Goal: Task Accomplishment & Management: Manage account settings

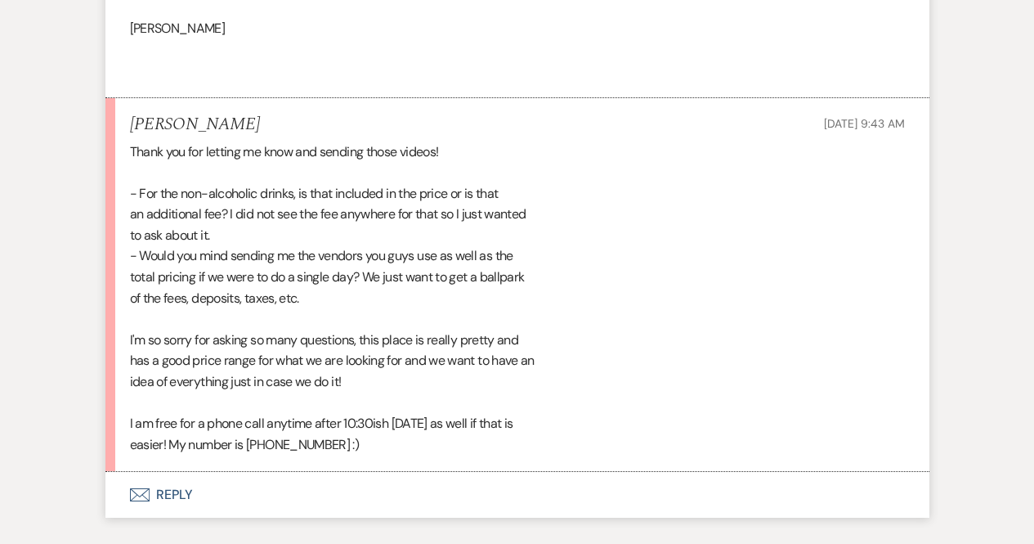
scroll to position [2338, 0]
click at [188, 481] on button "Envelope Reply" at bounding box center [517, 495] width 824 height 46
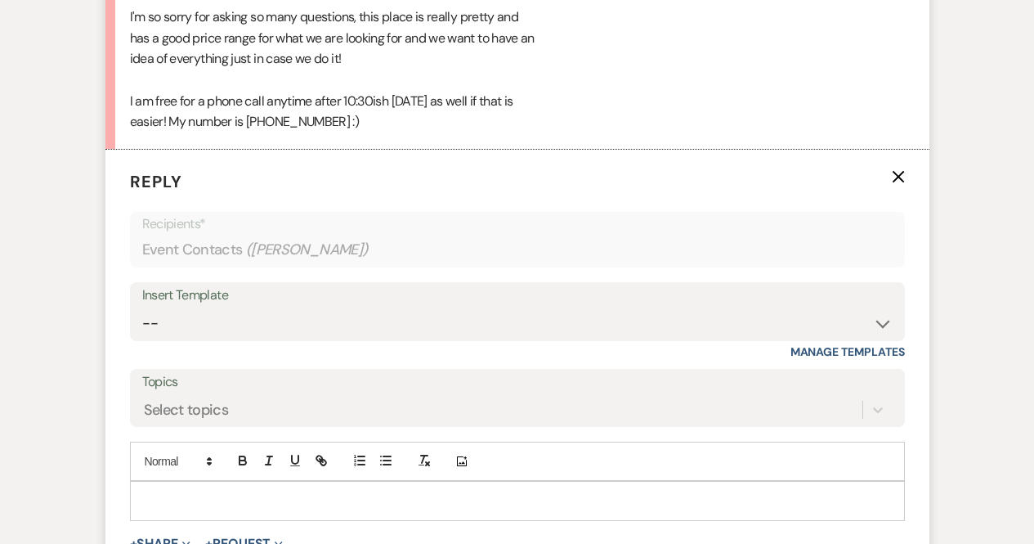
scroll to position [2681, 0]
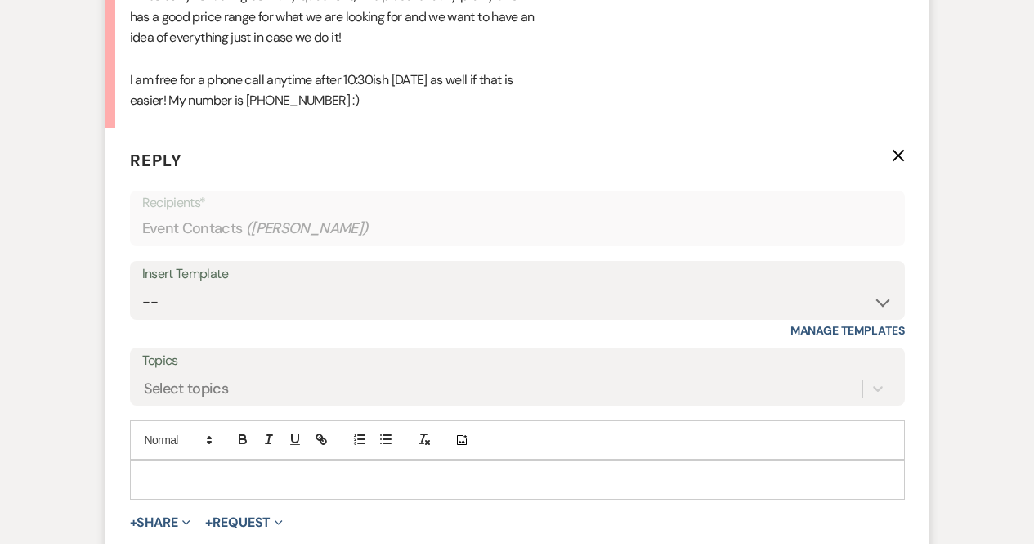
click at [280, 474] on p at bounding box center [517, 479] width 749 height 18
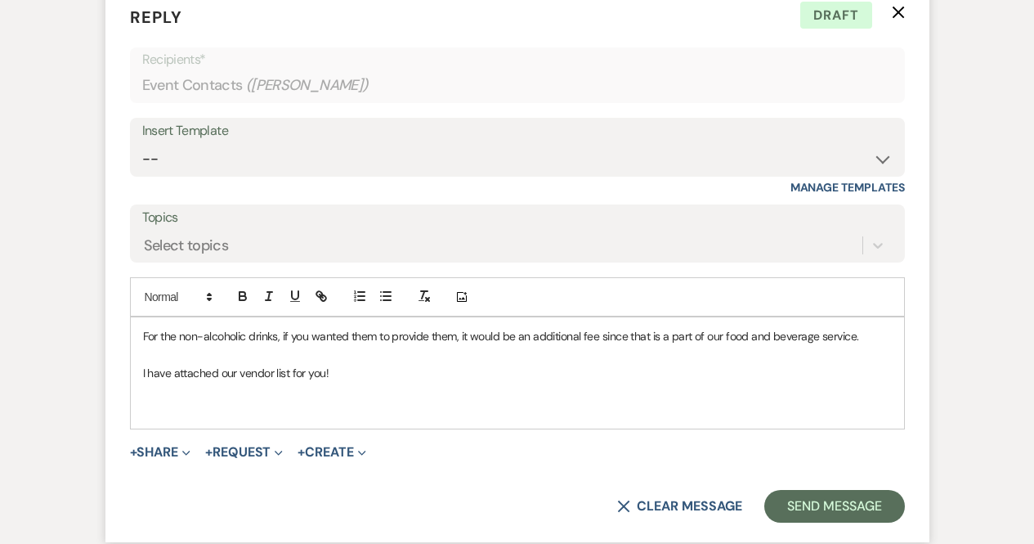
scroll to position [2828, 0]
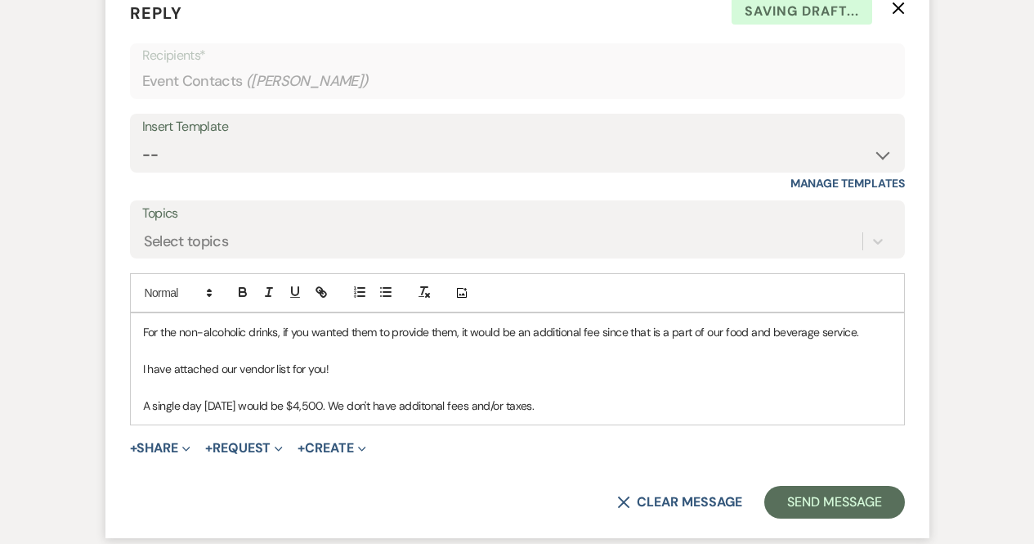
click at [434, 402] on p "A single day Saturday would be $4,500. We don't have additonal fees and/or taxe…" at bounding box center [517, 405] width 749 height 18
click at [576, 400] on p "A single day Saturday would be $4,500. We don't have additional fees and/or tax…" at bounding box center [517, 405] width 749 height 18
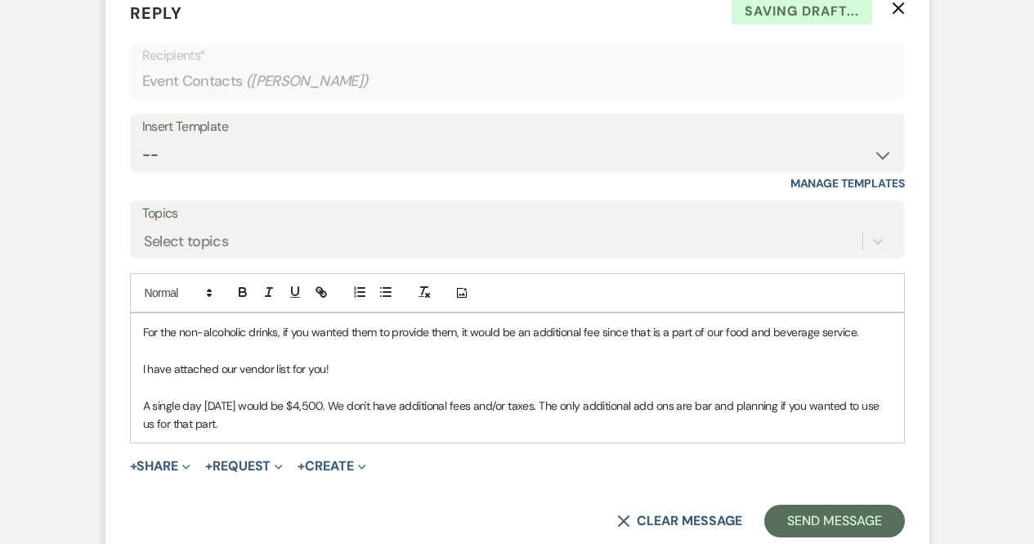
click at [699, 402] on p "A single day Saturday would be $4,500. We don't have additional fees and/or tax…" at bounding box center [517, 414] width 749 height 37
click at [677, 404] on p "A single day Saturday would be $4,500. We don't have additional fees and/or tax…" at bounding box center [517, 414] width 749 height 37
drag, startPoint x: 677, startPoint y: 404, endPoint x: 954, endPoint y: 87, distance: 421.2
click at [378, 429] on p "A single day Saturday would be $4,500. We don't have additional fees and/or tax…" at bounding box center [517, 414] width 749 height 37
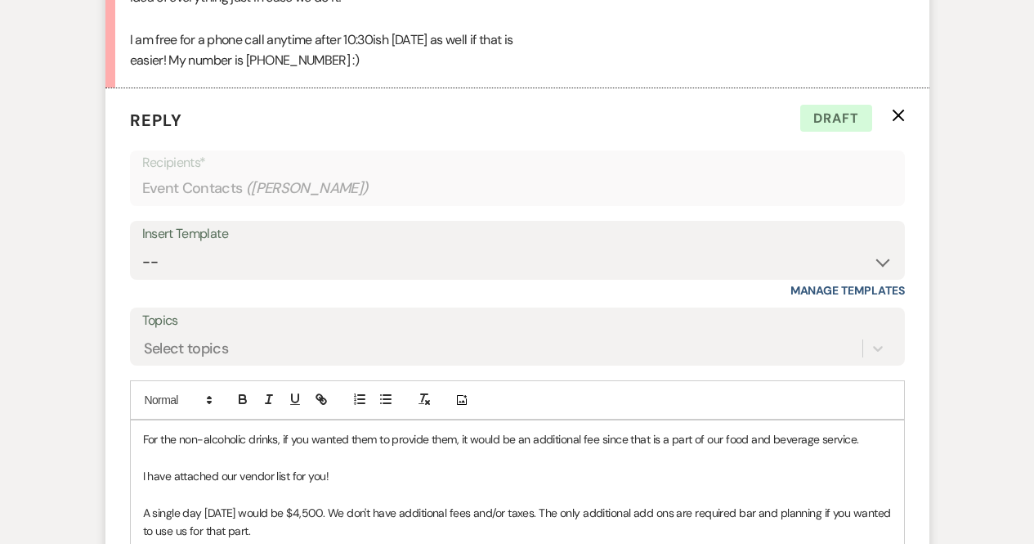
scroll to position [2891, 0]
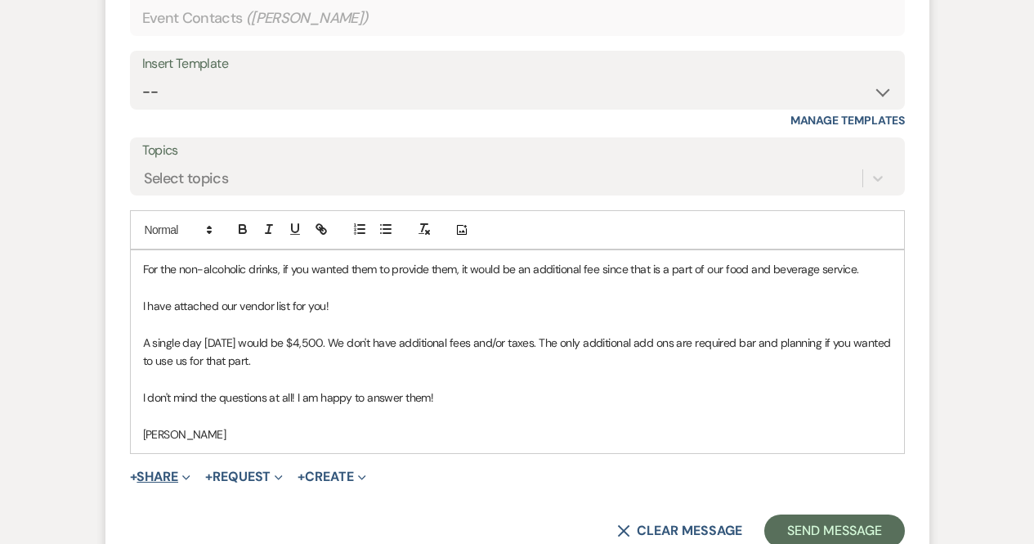
click at [185, 473] on span "Expand" at bounding box center [184, 476] width 12 height 17
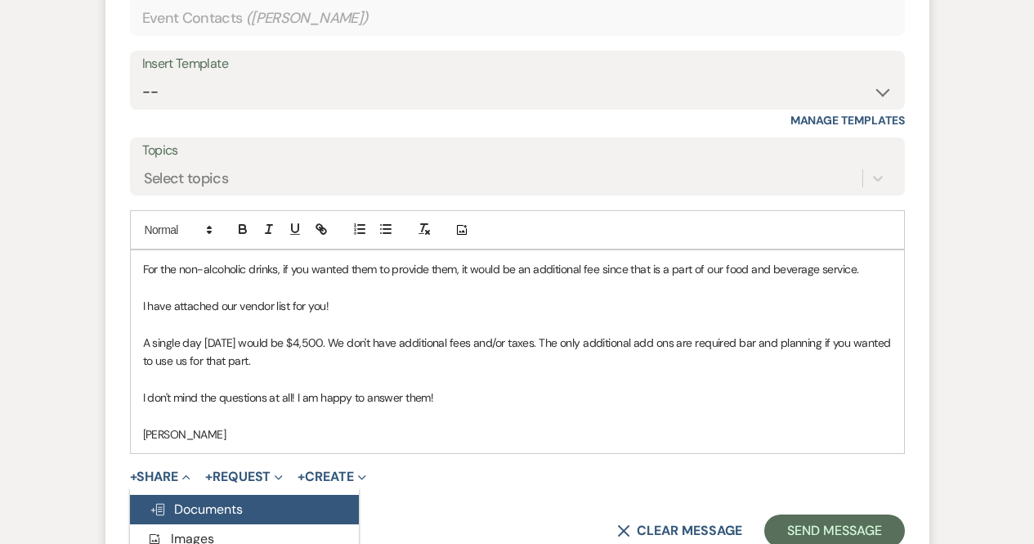
click at [233, 507] on span "Doc Upload Documents" at bounding box center [196, 508] width 93 height 17
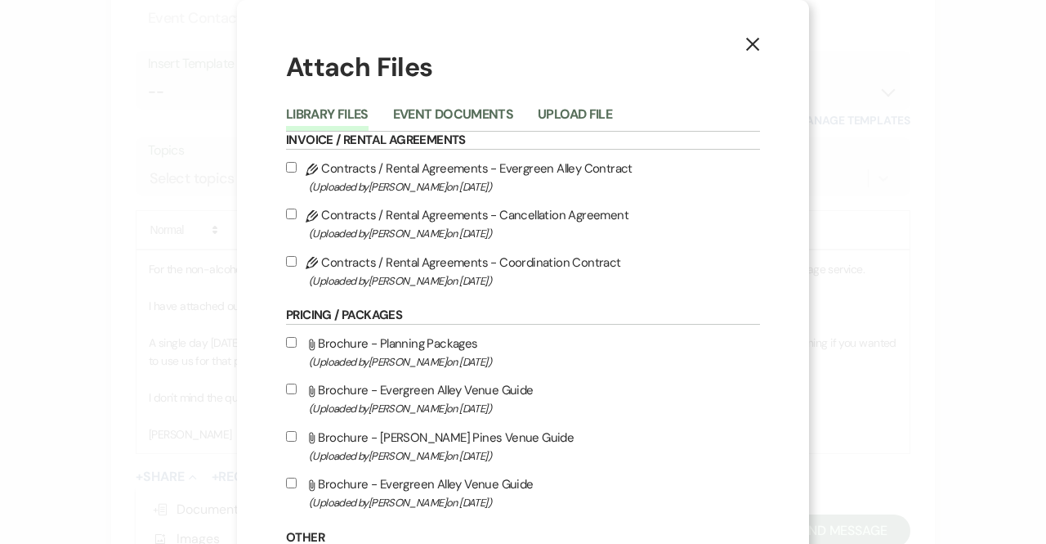
click at [539, 101] on div "Library Files Event Documents Upload File" at bounding box center [523, 114] width 474 height 34
click at [556, 119] on button "Upload File" at bounding box center [575, 119] width 74 height 23
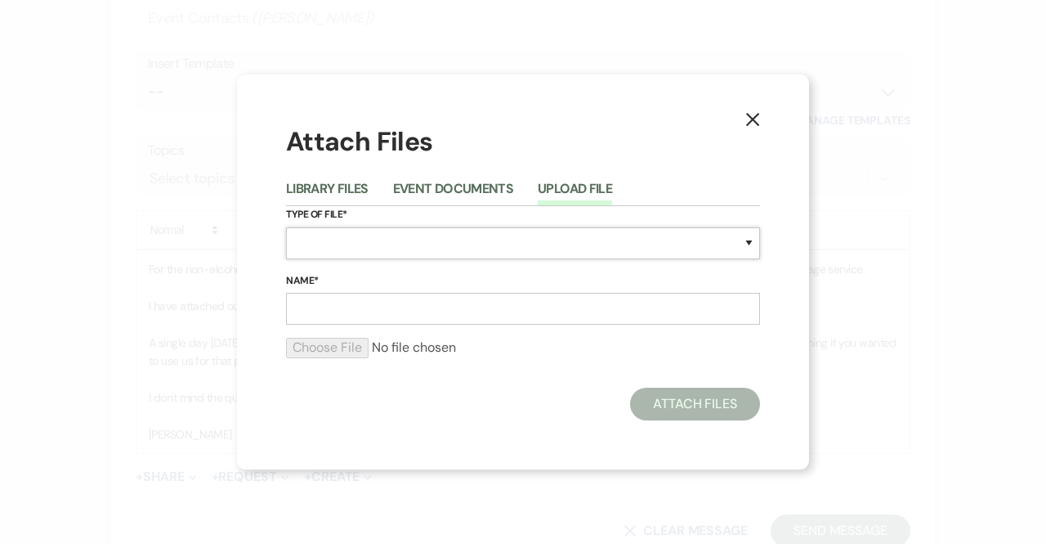
click at [367, 248] on select "Special Event Insurance Vendor Certificate of Insurance Contracts / Rental Agre…" at bounding box center [523, 243] width 474 height 32
select select "0"
click at [286, 227] on select "Special Event Insurance Vendor Certificate of Insurance Contracts / Rental Agre…" at bounding box center [523, 243] width 474 height 32
click at [344, 306] on input "Name*" at bounding box center [523, 309] width 474 height 32
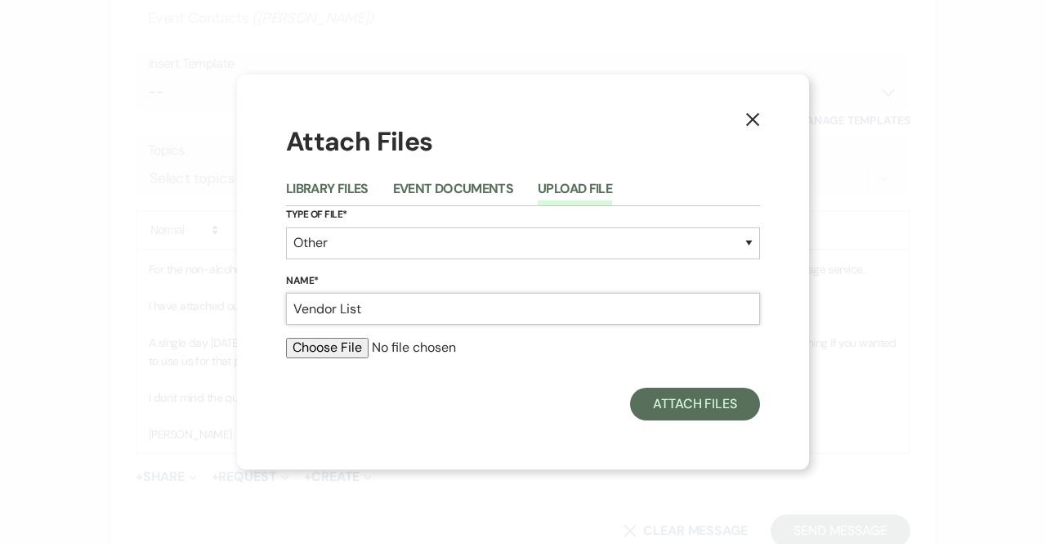
type input "Vendor List"
click at [346, 352] on input "file" at bounding box center [523, 348] width 474 height 20
type input "C:\fakepath\Vendor List (1).pdf"
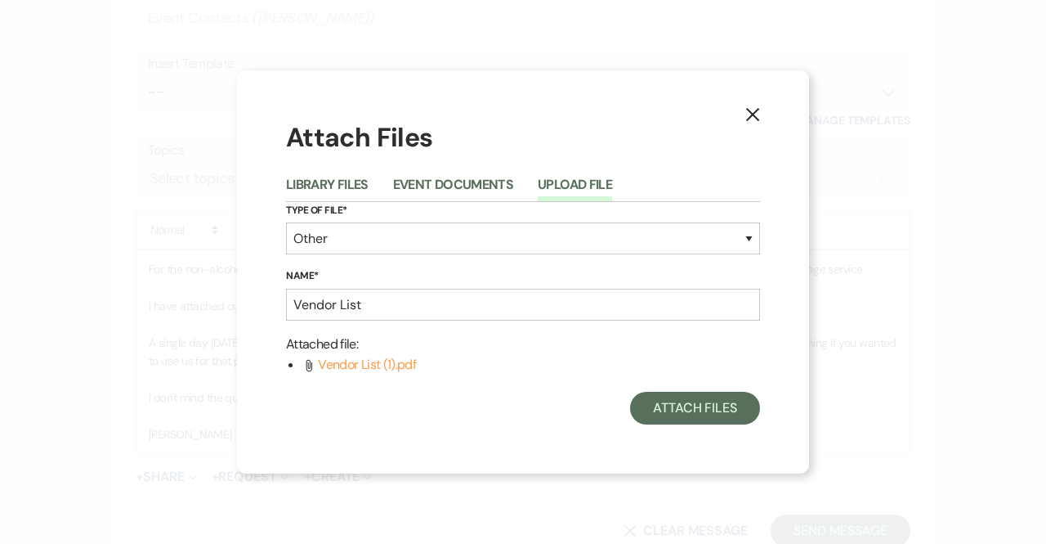
click at [728, 387] on div "Attach Files Library Files Event Documents Upload File Type of File* Special Ev…" at bounding box center [523, 271] width 474 height 305
click at [714, 402] on button "Attach Files" at bounding box center [695, 408] width 130 height 33
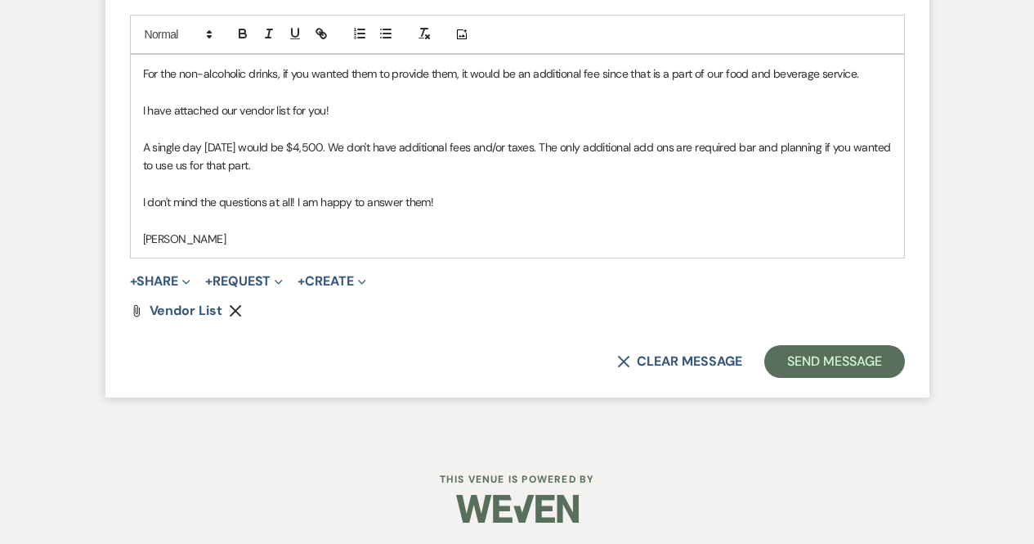
scroll to position [3090, 0]
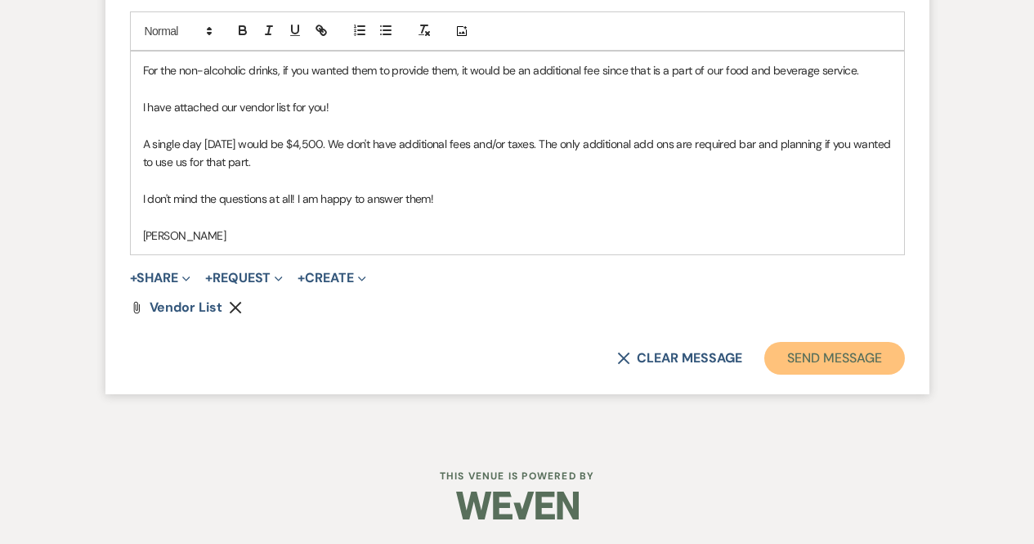
click at [834, 351] on button "Send Message" at bounding box center [834, 358] width 140 height 33
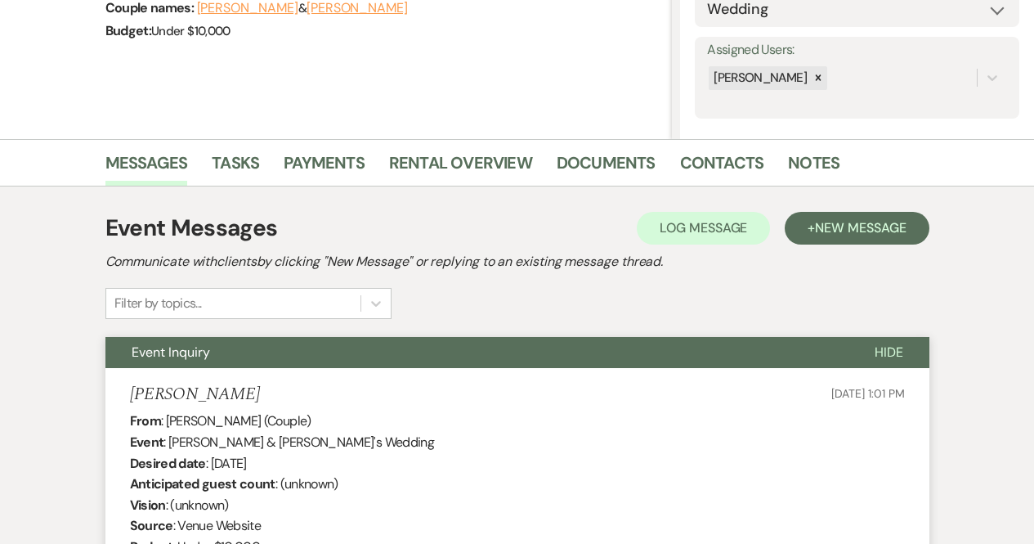
scroll to position [0, 0]
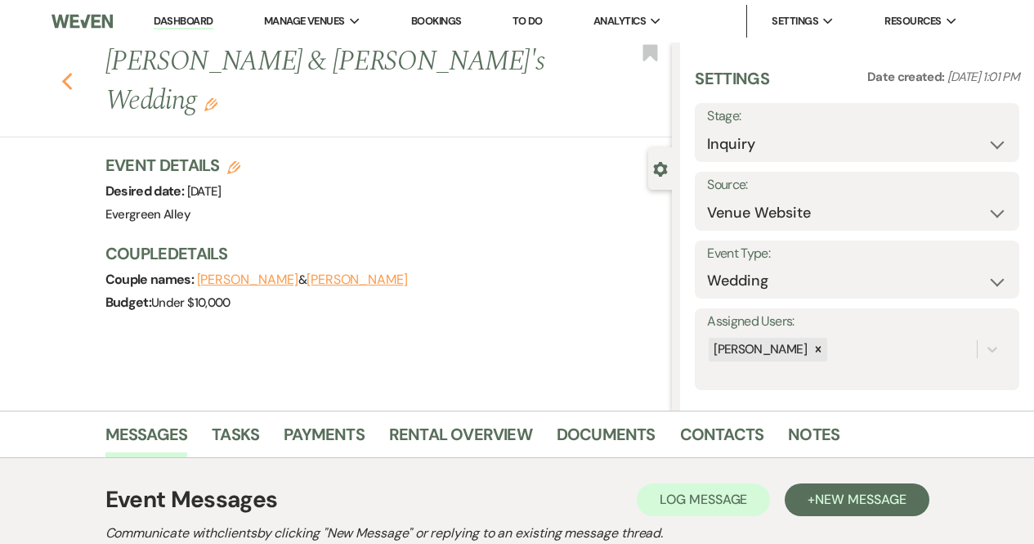
click at [71, 73] on use "button" at bounding box center [66, 82] width 11 height 18
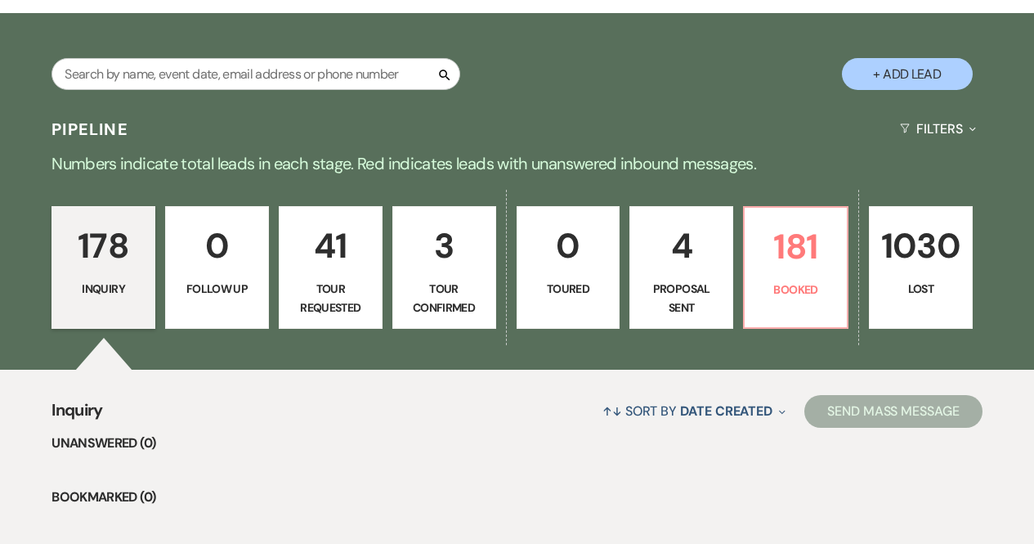
scroll to position [302, 0]
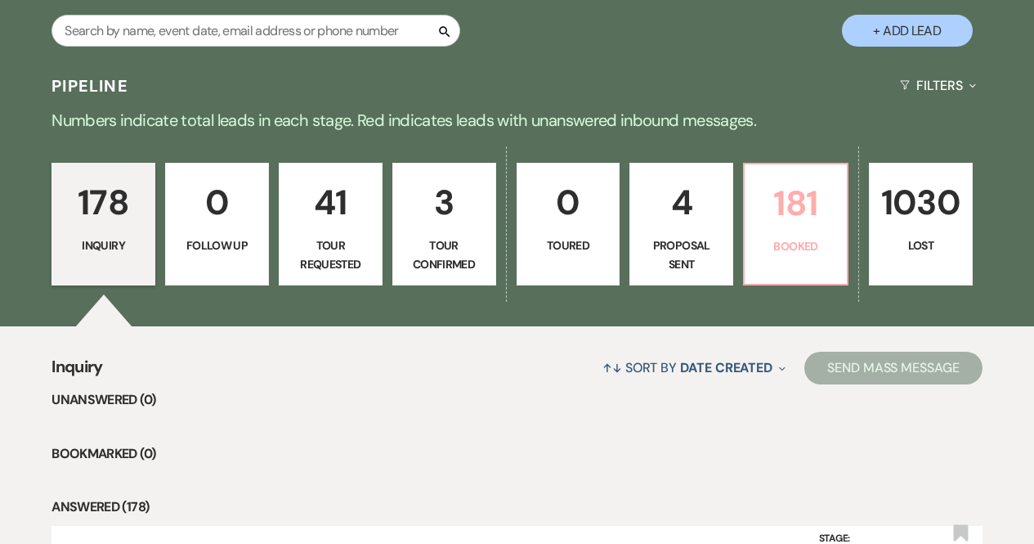
click at [836, 213] on p "181" at bounding box center [796, 203] width 83 height 55
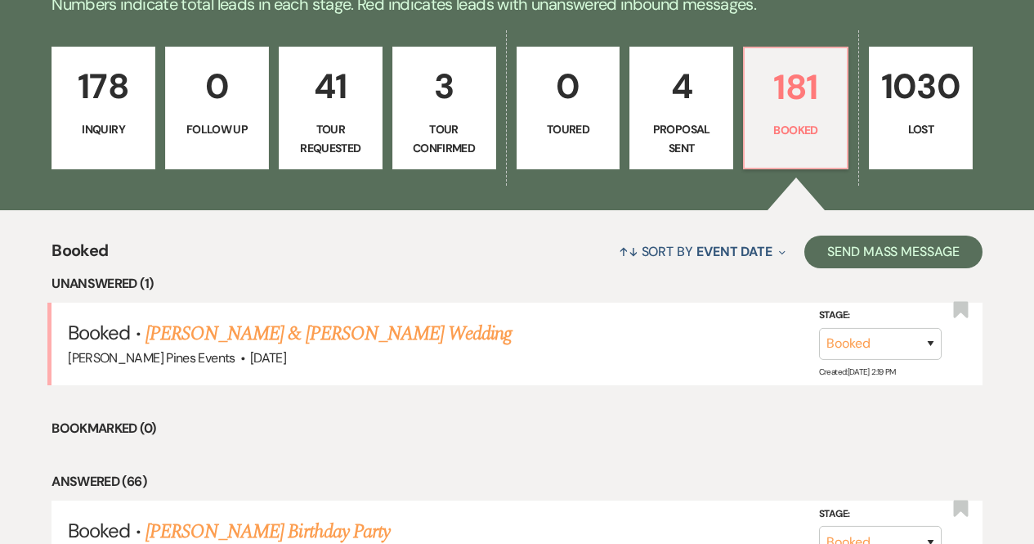
scroll to position [421, 0]
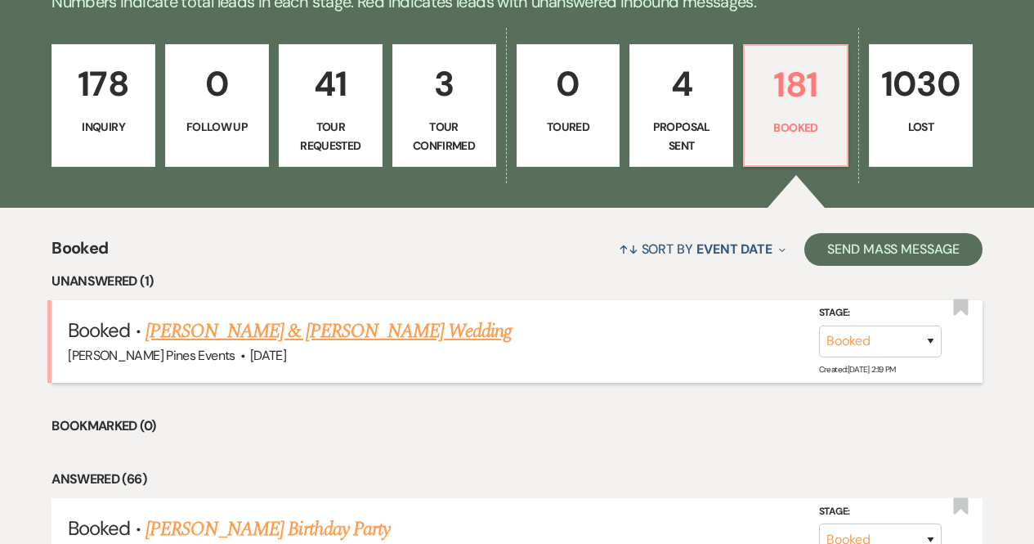
click at [354, 330] on link "[PERSON_NAME] & [PERSON_NAME] Wedding" at bounding box center [329, 330] width 366 height 29
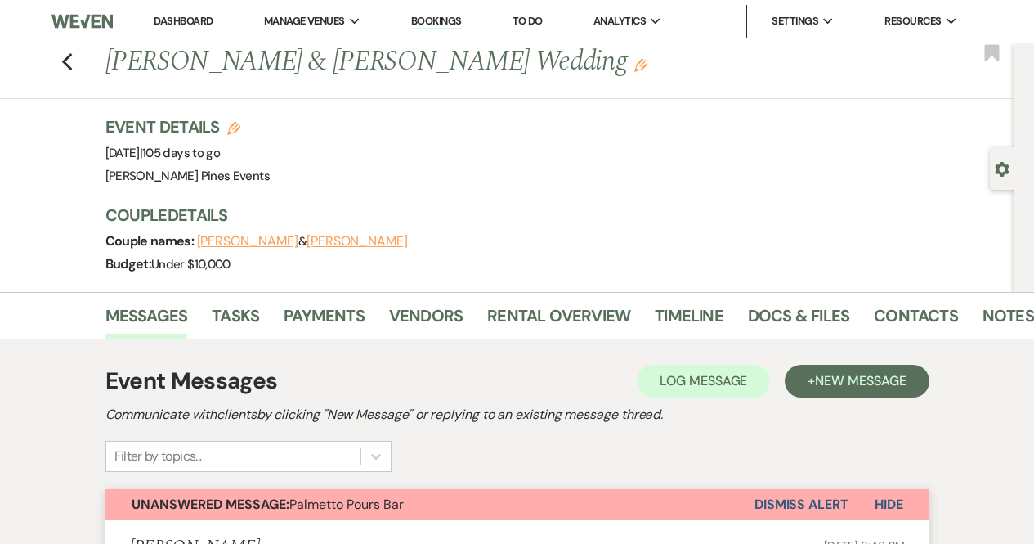
click at [179, 29] on li "Dashboard" at bounding box center [183, 21] width 75 height 33
click at [186, 17] on link "Dashboard" at bounding box center [183, 21] width 59 height 14
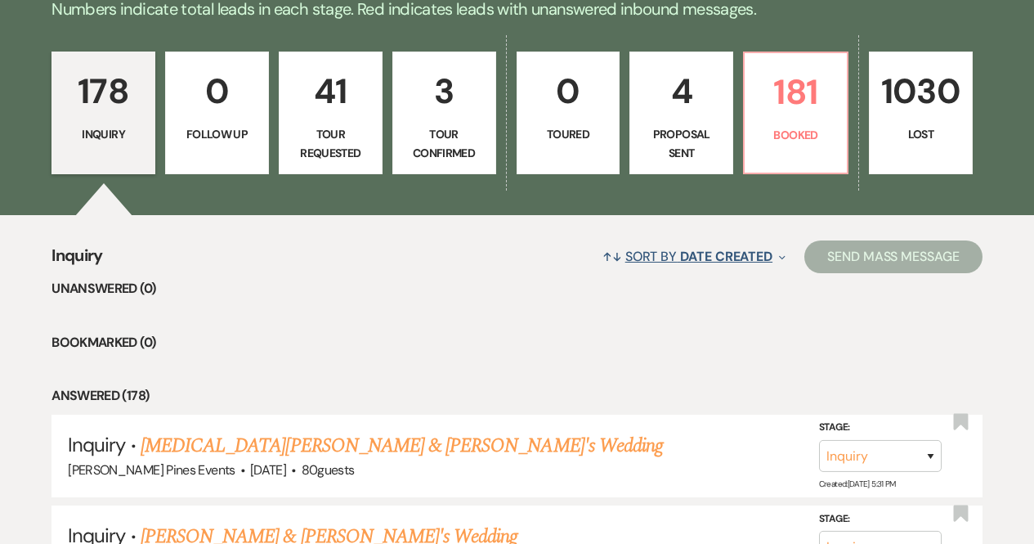
scroll to position [413, 0]
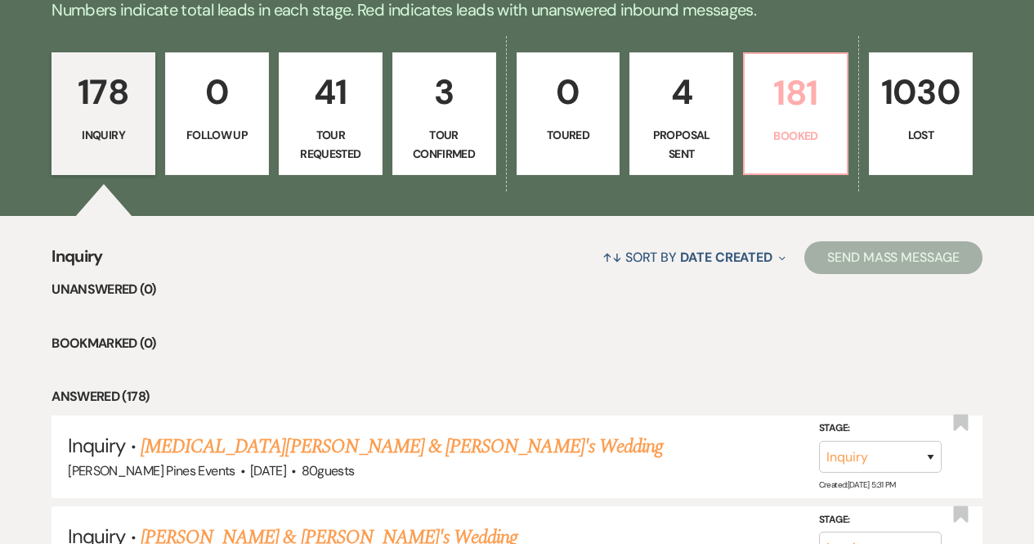
click at [794, 122] on link "181 Booked" at bounding box center [795, 113] width 105 height 123
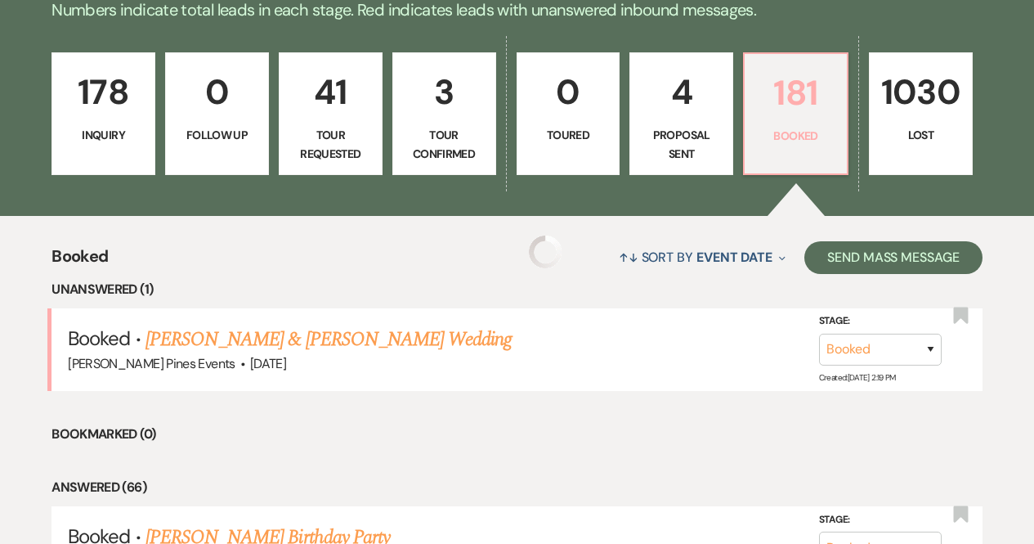
click at [780, 163] on link "181 Booked" at bounding box center [795, 113] width 105 height 123
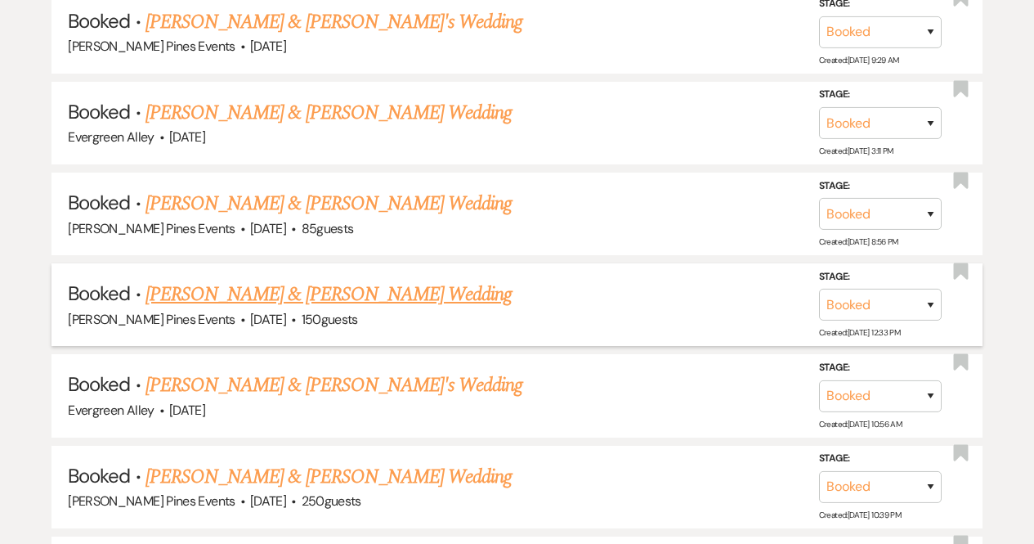
scroll to position [1745, 0]
click at [297, 192] on link "[PERSON_NAME] & [PERSON_NAME] Wedding" at bounding box center [329, 204] width 366 height 29
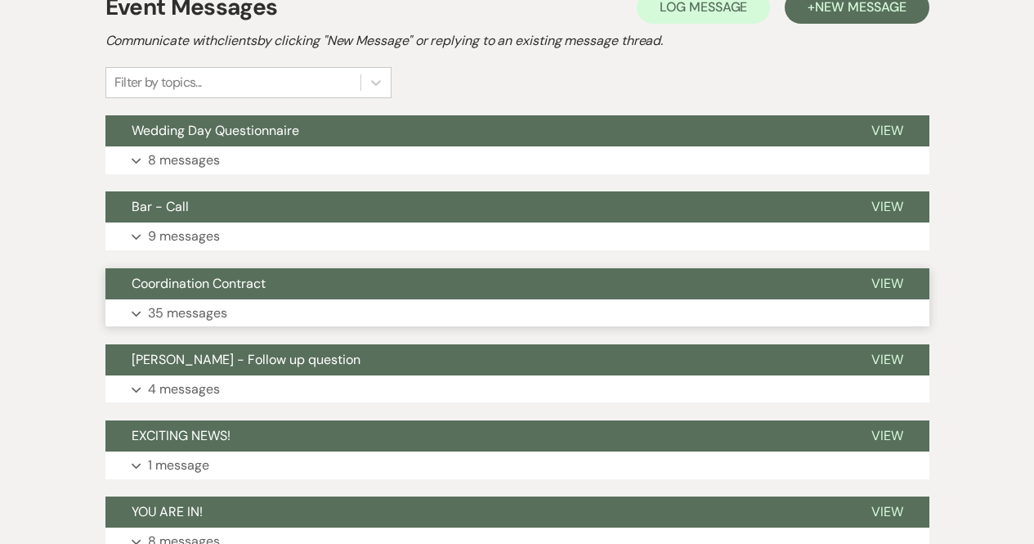
click at [266, 315] on button "Expand 35 messages" at bounding box center [517, 313] width 824 height 28
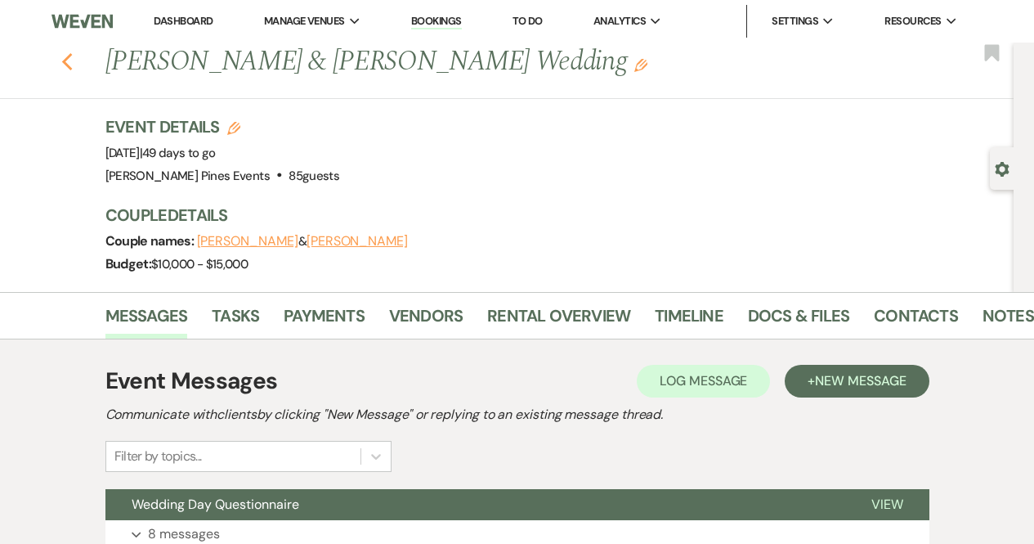
click at [72, 68] on use "button" at bounding box center [66, 62] width 11 height 18
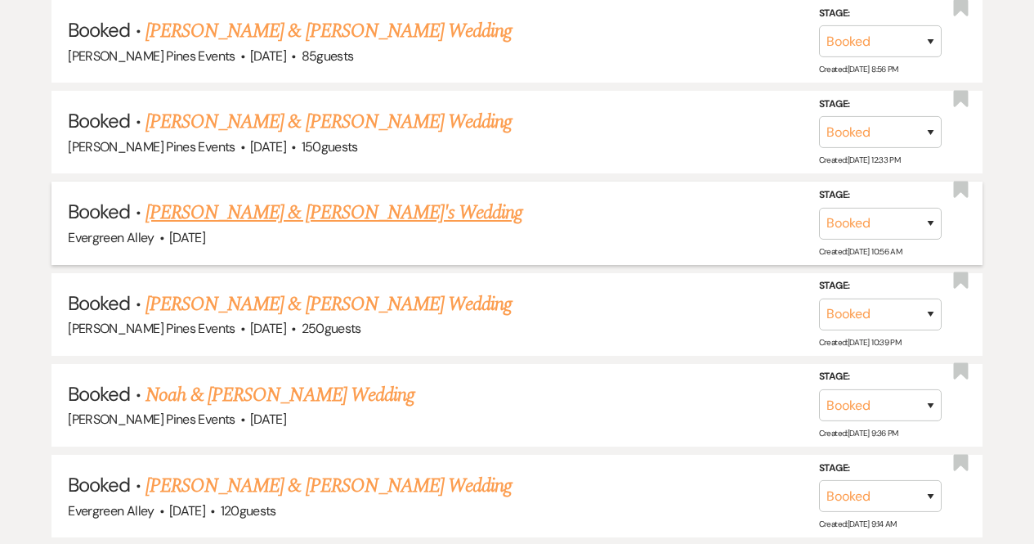
scroll to position [1919, 0]
click at [311, 199] on link "[PERSON_NAME] & [PERSON_NAME]'s Wedding" at bounding box center [335, 211] width 378 height 29
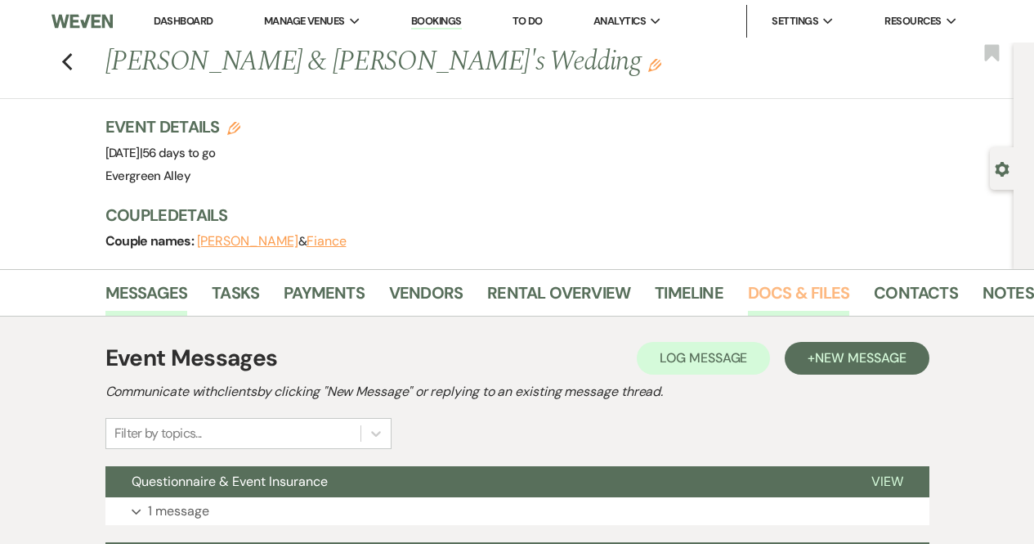
click at [760, 293] on link "Docs & Files" at bounding box center [798, 298] width 101 height 36
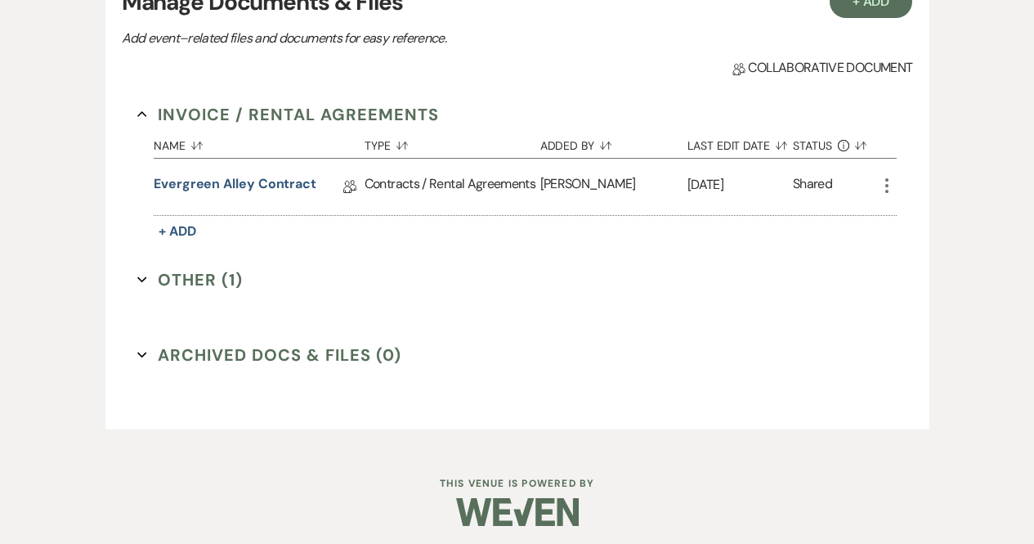
scroll to position [373, 0]
click at [206, 283] on button "Other (1) Expand" at bounding box center [189, 278] width 105 height 25
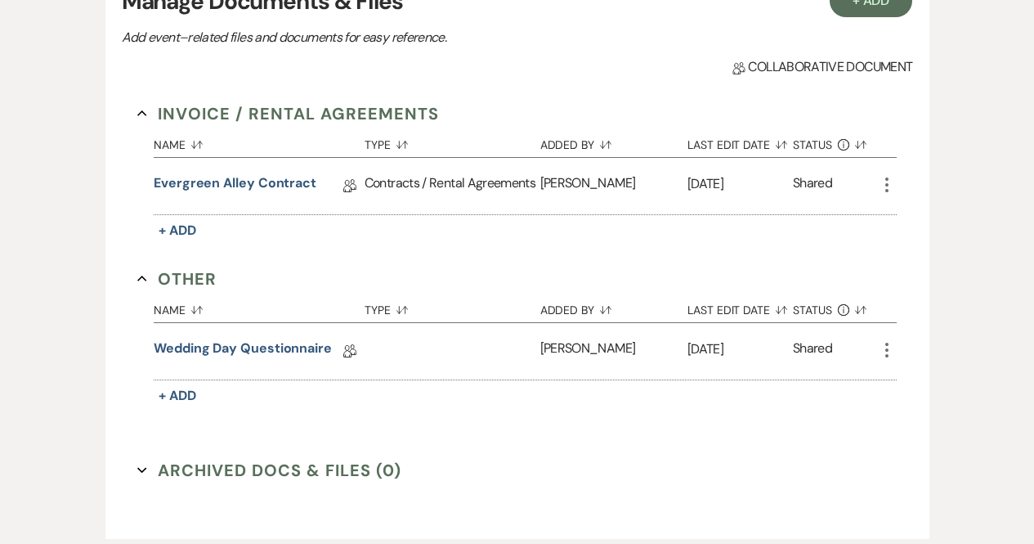
scroll to position [0, 0]
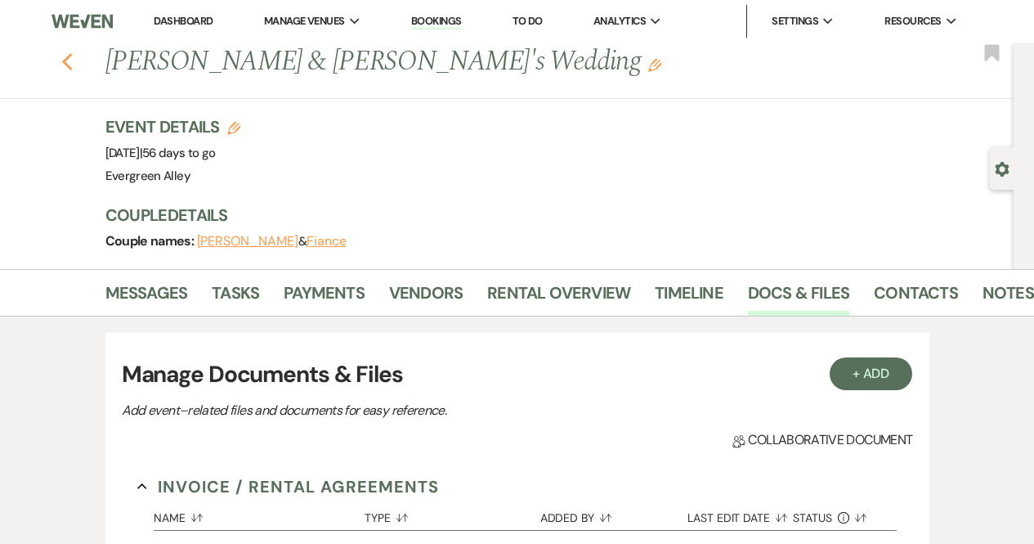
click at [74, 60] on icon "Previous" at bounding box center [67, 62] width 12 height 20
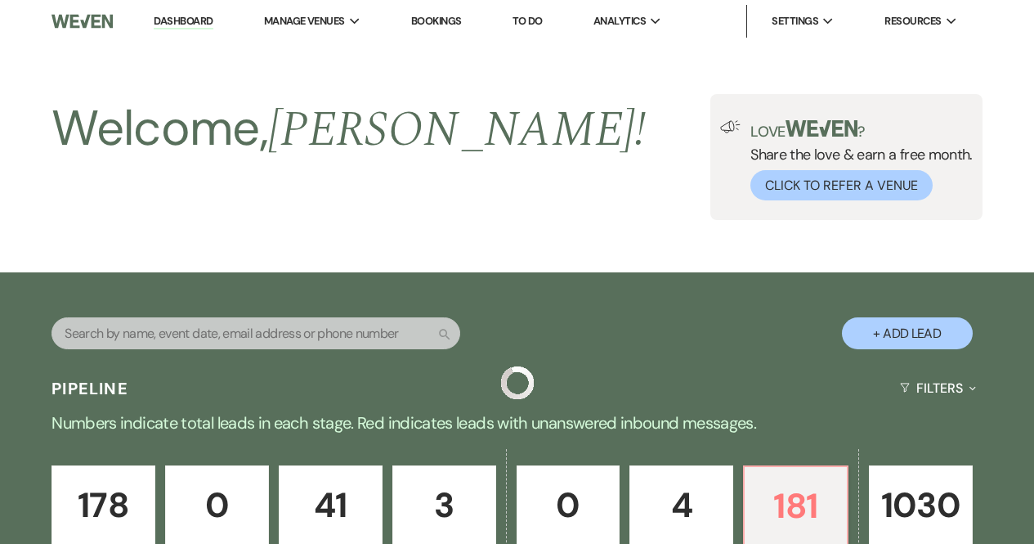
scroll to position [1919, 0]
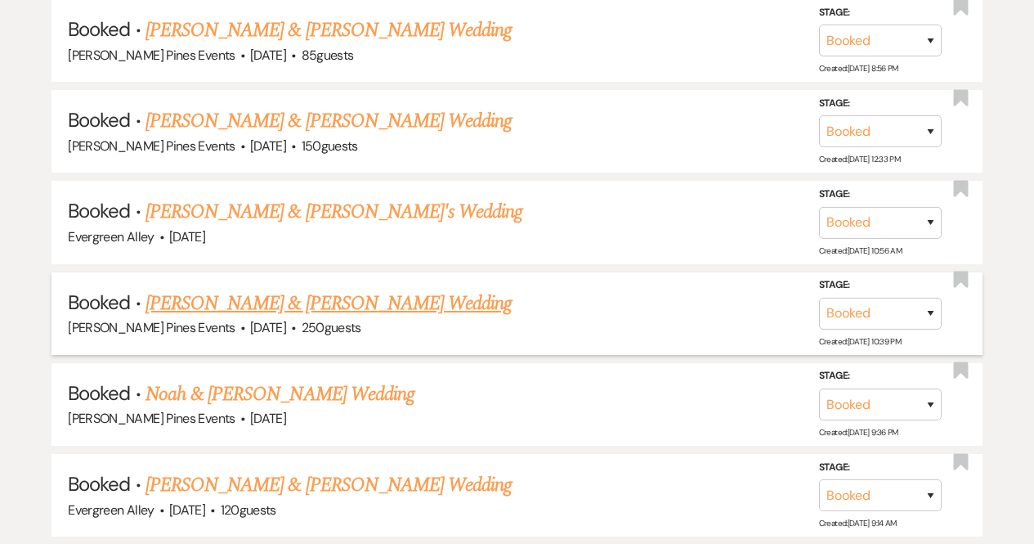
click at [313, 293] on link "[PERSON_NAME] & [PERSON_NAME] Wedding" at bounding box center [329, 303] width 366 height 29
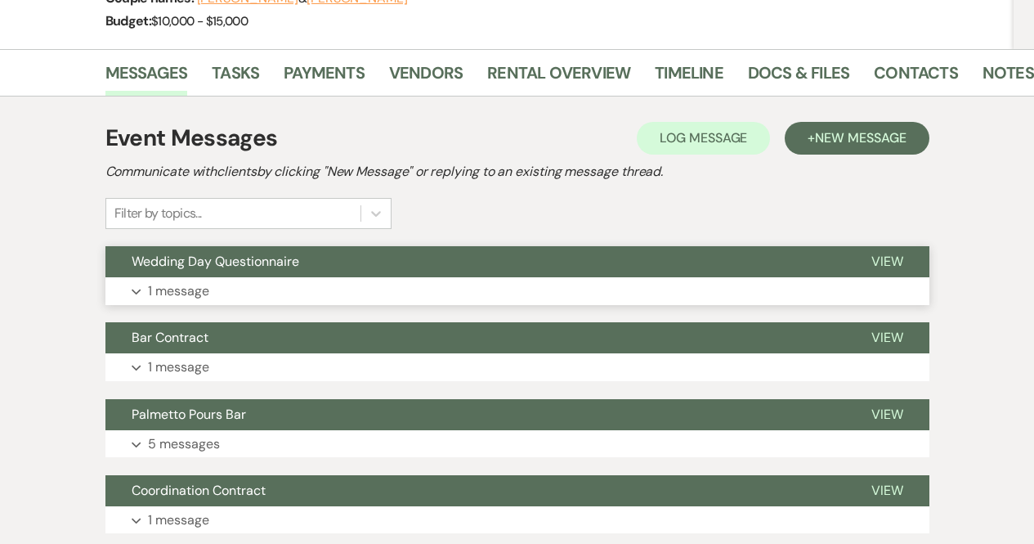
click at [360, 288] on button "Expand 1 message" at bounding box center [517, 291] width 824 height 28
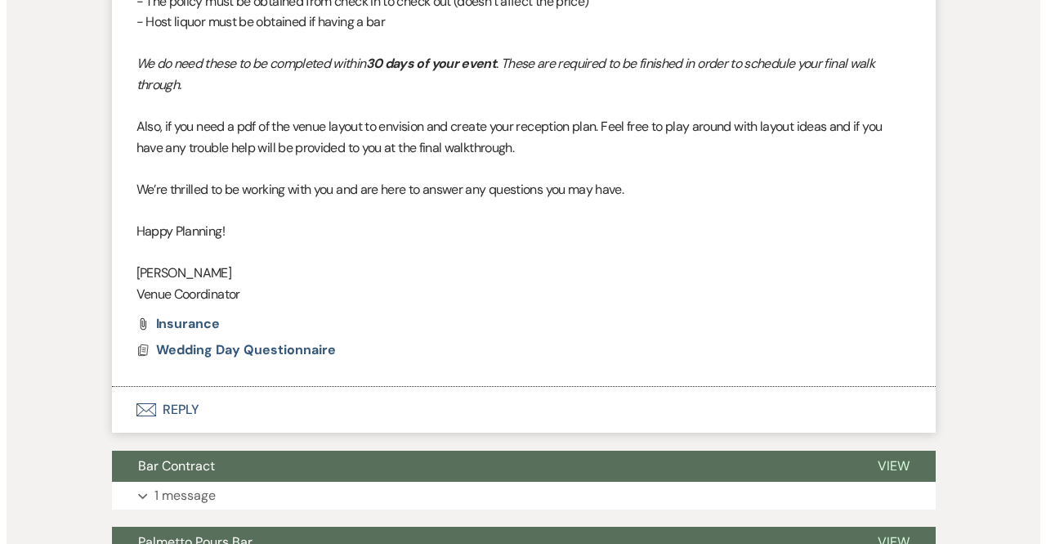
scroll to position [802, 0]
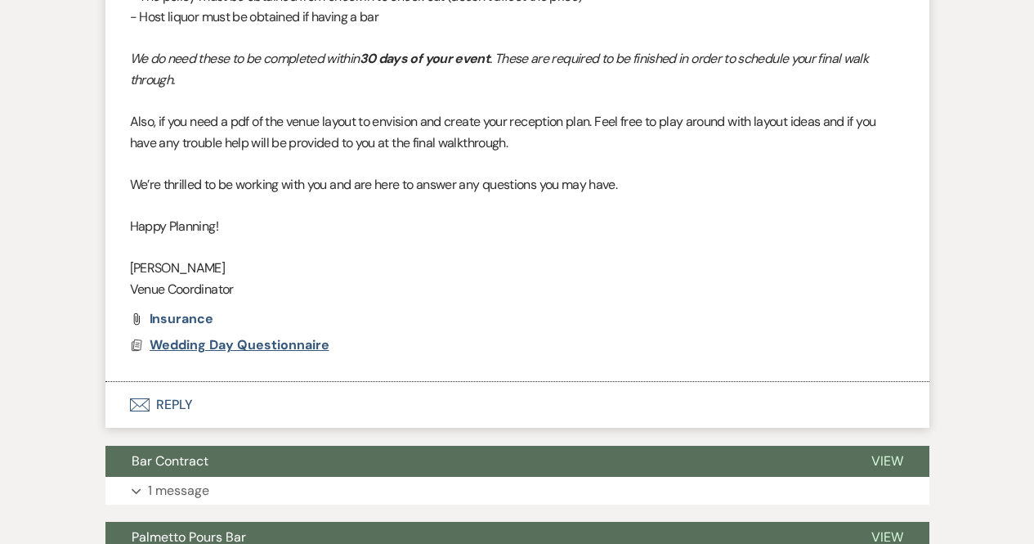
click at [250, 347] on span "Wedding Day Questionnaire" at bounding box center [240, 344] width 180 height 17
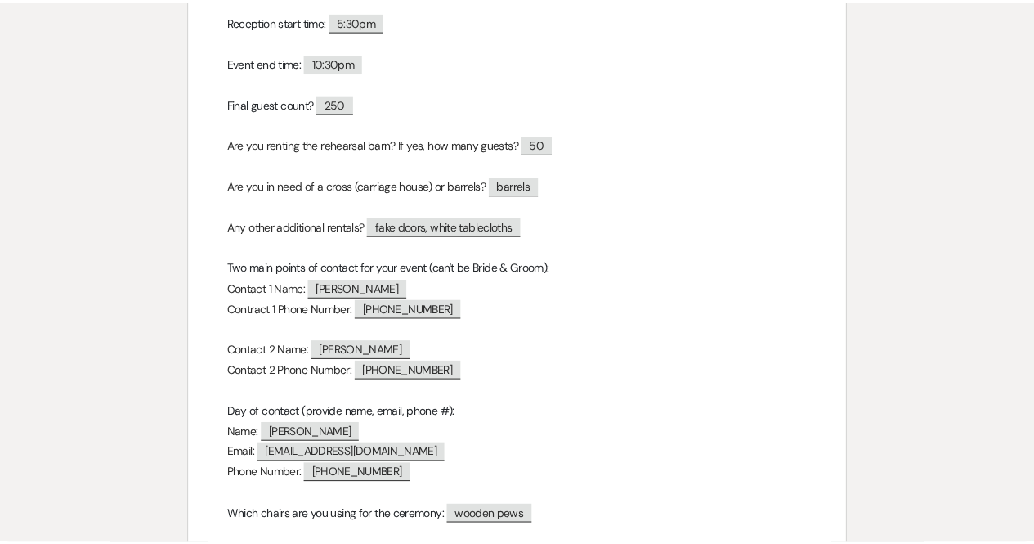
scroll to position [0, 0]
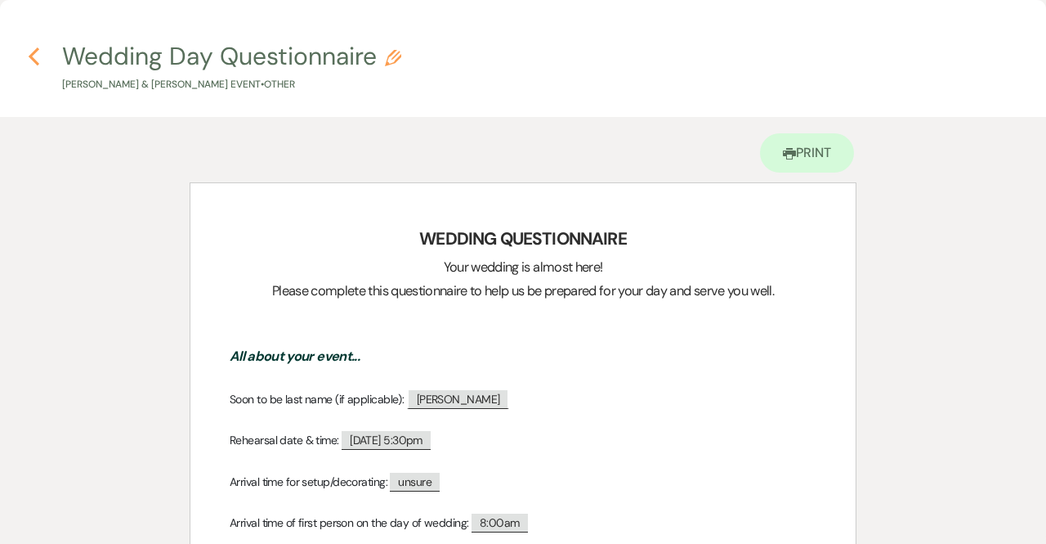
click at [34, 63] on icon "Previous" at bounding box center [34, 57] width 12 height 20
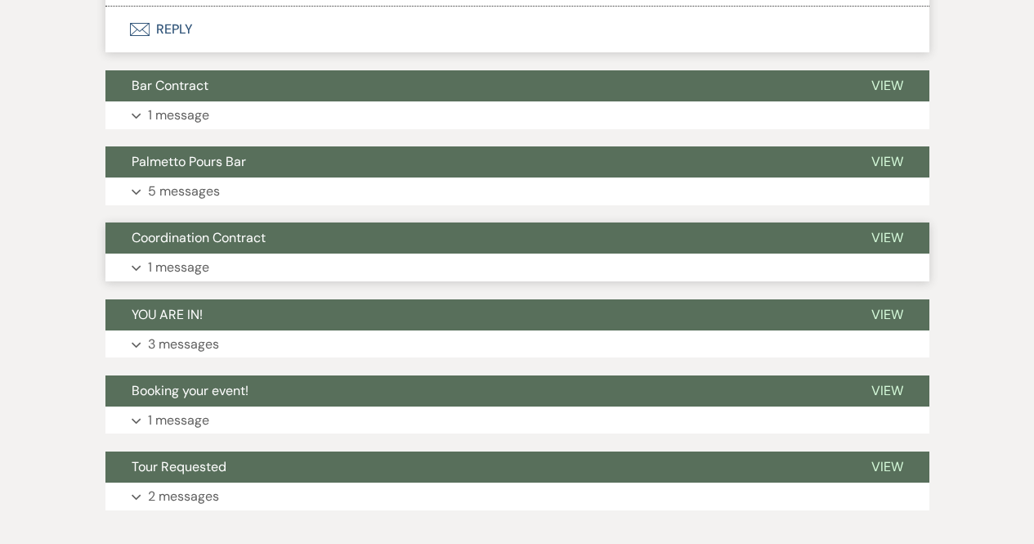
click at [410, 241] on button "Coordination Contract" at bounding box center [475, 237] width 740 height 31
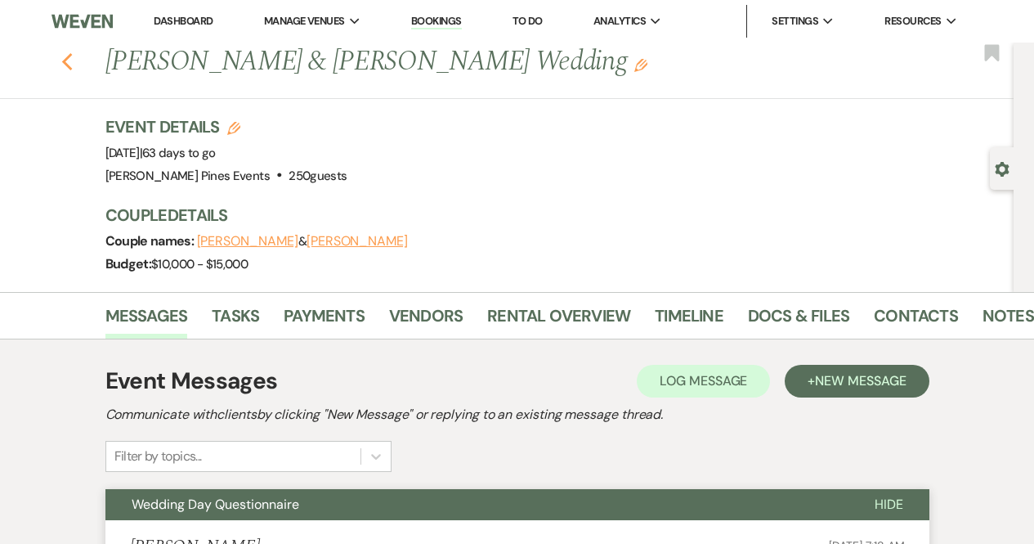
click at [72, 65] on use "button" at bounding box center [66, 62] width 11 height 18
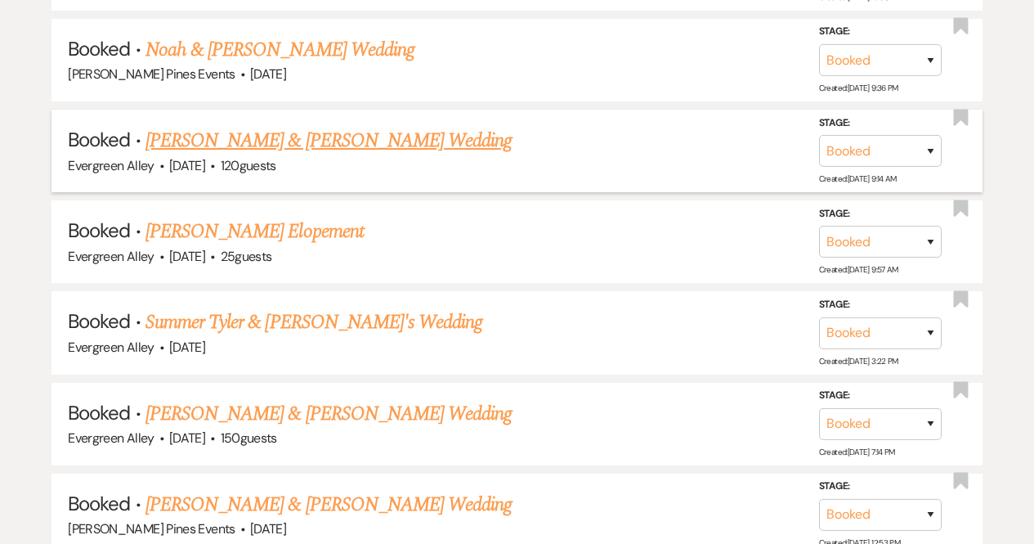
scroll to position [2264, 0]
click at [234, 307] on link "Summer Tyler & [PERSON_NAME]'s Wedding" at bounding box center [315, 321] width 338 height 29
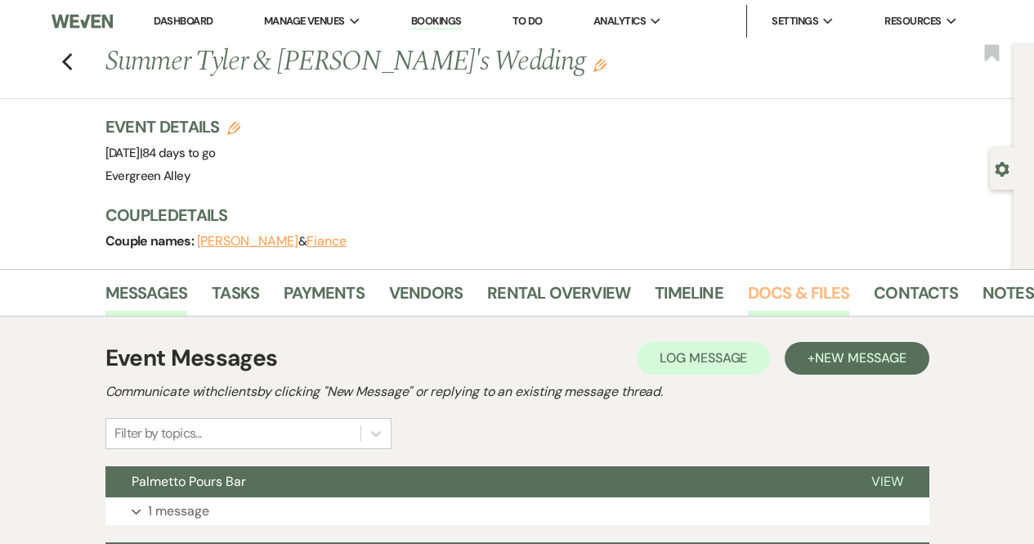
click at [755, 295] on link "Docs & Files" at bounding box center [798, 298] width 101 height 36
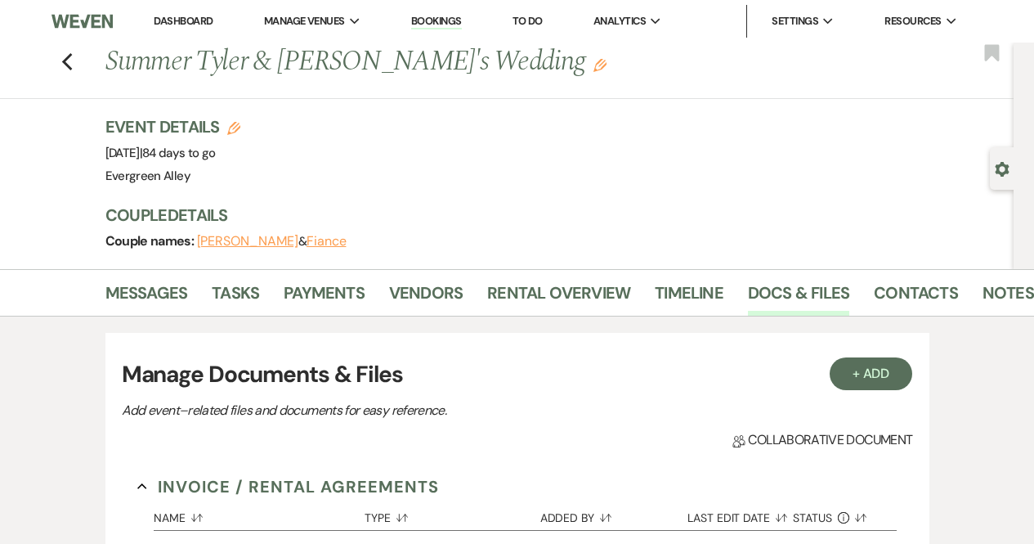
click at [83, 52] on div "Previous [PERSON_NAME] & [PERSON_NAME]'s Wedding Edit Bookmark" at bounding box center [503, 71] width 1022 height 56
click at [72, 55] on use "button" at bounding box center [66, 62] width 11 height 18
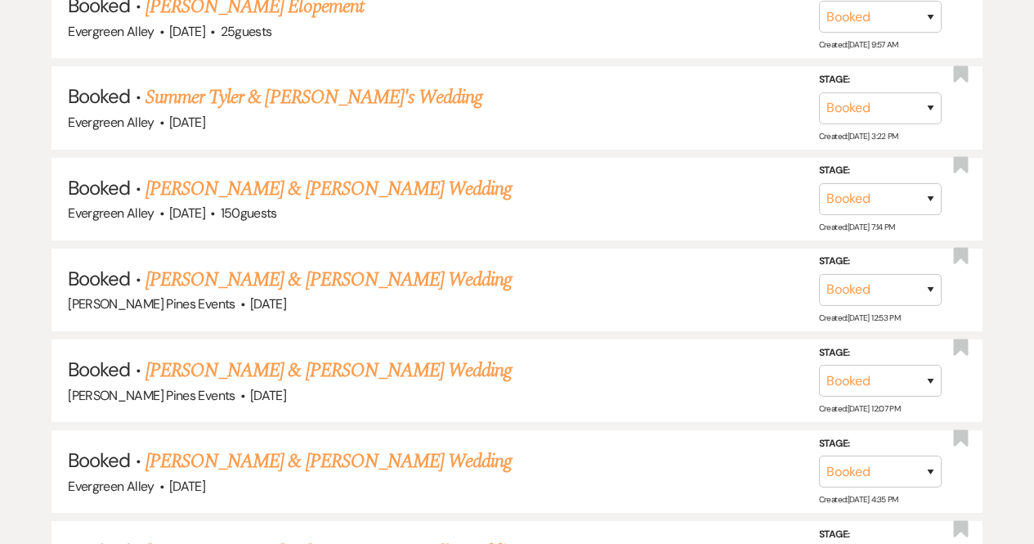
scroll to position [2489, 0]
click at [302, 173] on link "[PERSON_NAME] & [PERSON_NAME] Wedding" at bounding box center [329, 187] width 366 height 29
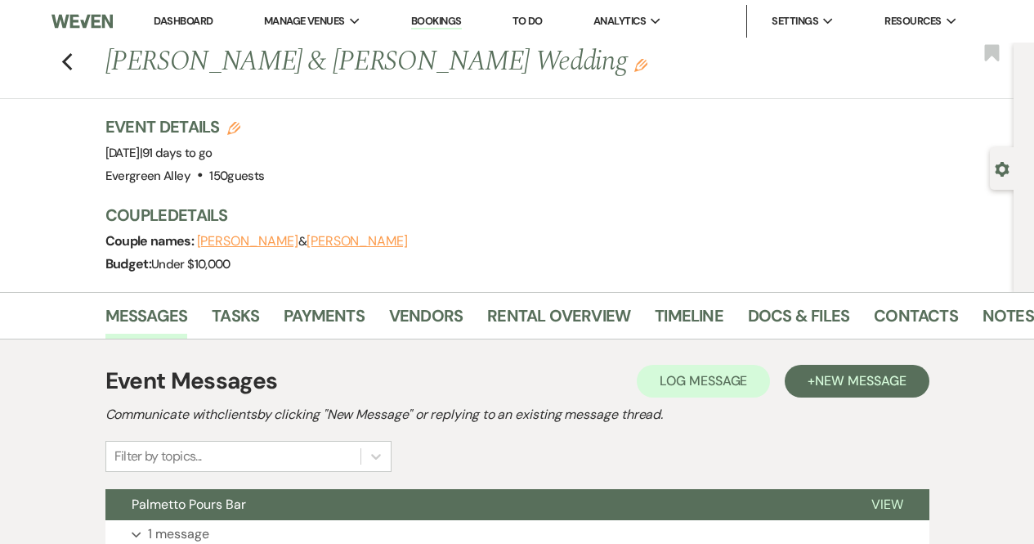
click at [893, 301] on li "Contacts" at bounding box center [928, 318] width 109 height 39
click at [793, 320] on link "Docs & Files" at bounding box center [798, 320] width 101 height 36
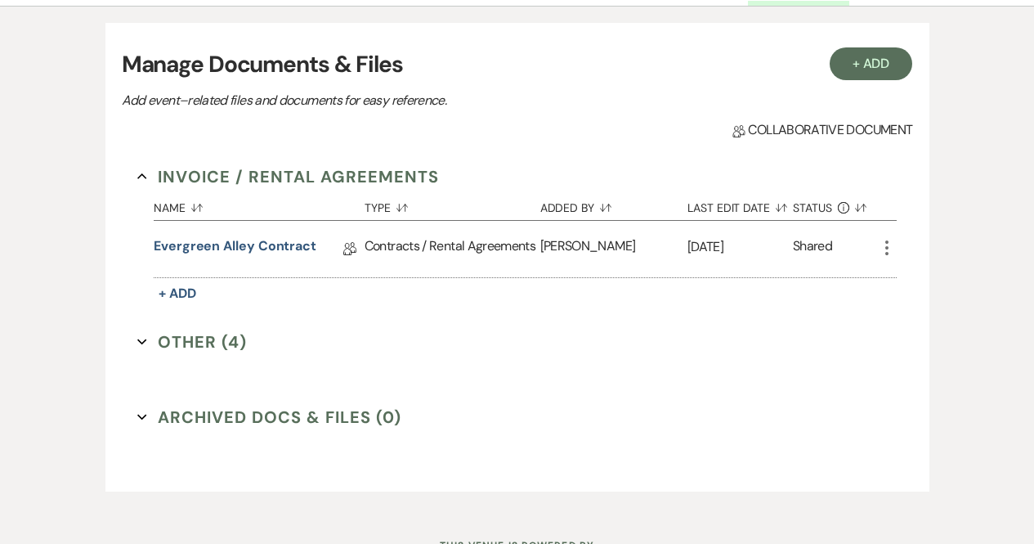
scroll to position [401, 0]
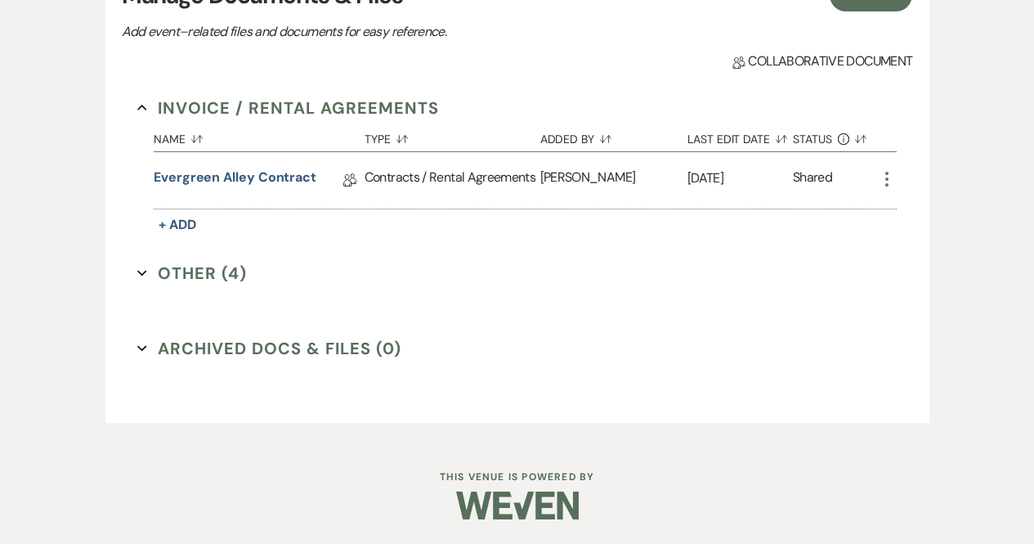
click at [223, 276] on button "Other (4) Expand" at bounding box center [192, 273] width 110 height 25
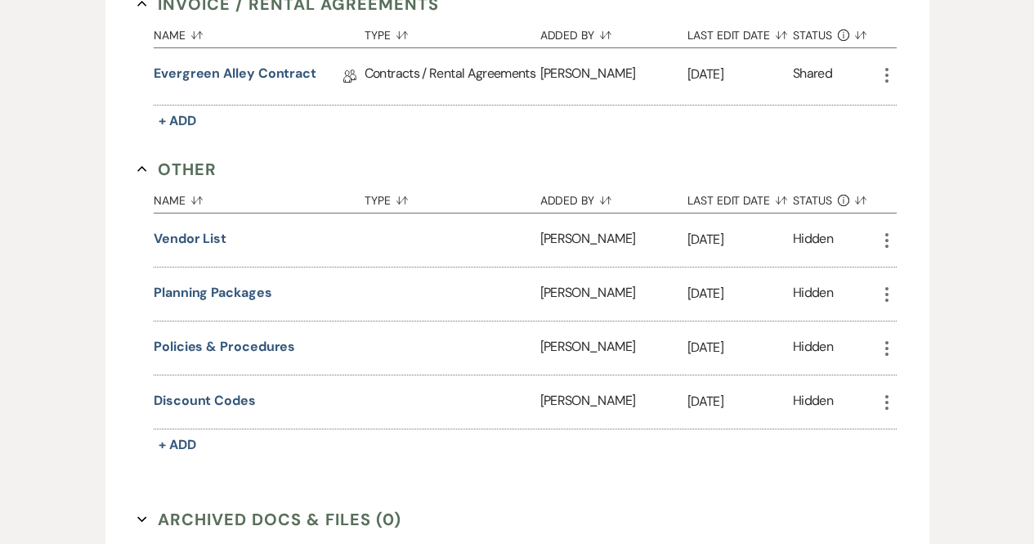
scroll to position [0, 0]
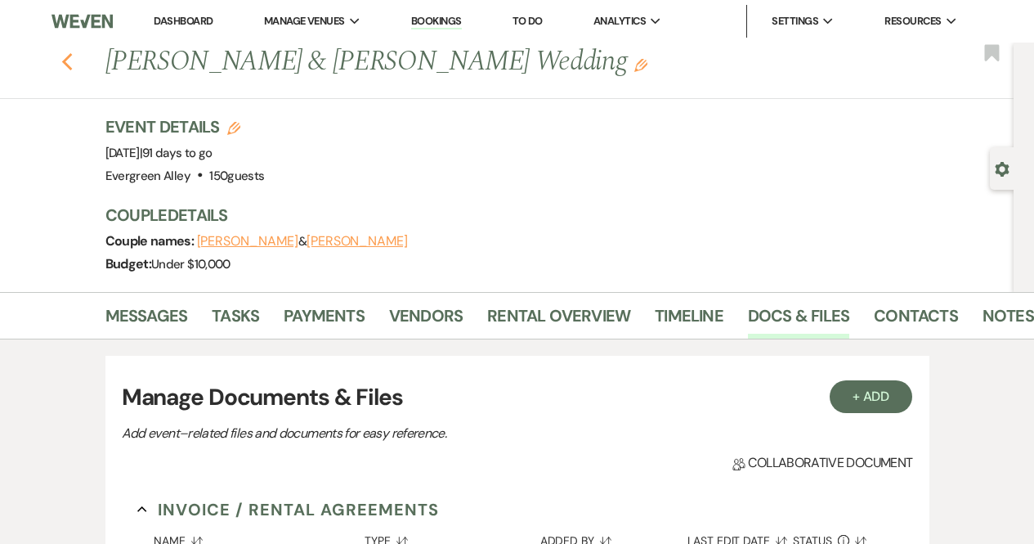
click at [73, 52] on icon "Previous" at bounding box center [67, 62] width 12 height 20
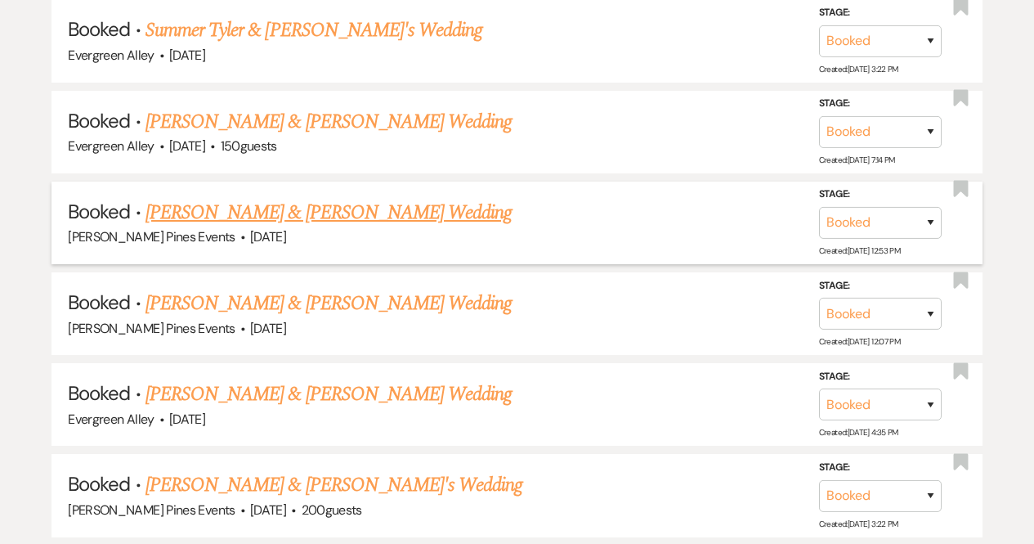
scroll to position [2556, 0]
click at [301, 197] on link "[PERSON_NAME] & [PERSON_NAME] Wedding" at bounding box center [329, 211] width 366 height 29
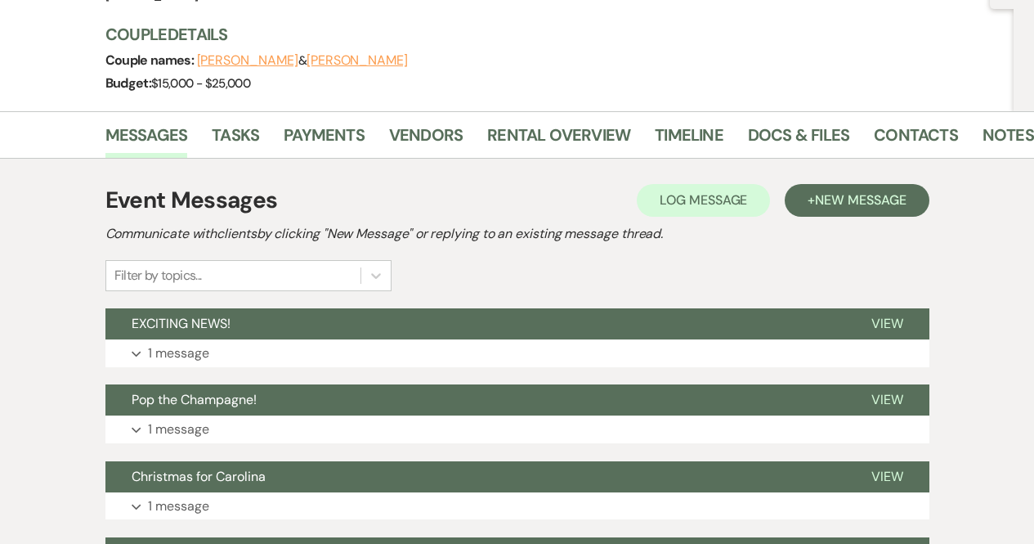
scroll to position [181, 0]
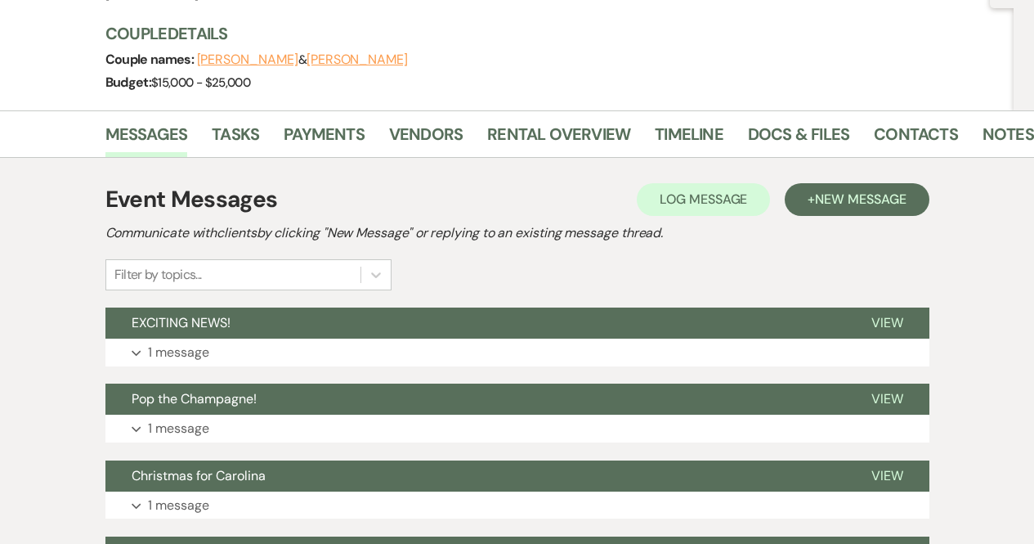
click at [465, 122] on li "Vendors" at bounding box center [438, 137] width 98 height 39
click at [410, 132] on link "Vendors" at bounding box center [426, 139] width 74 height 36
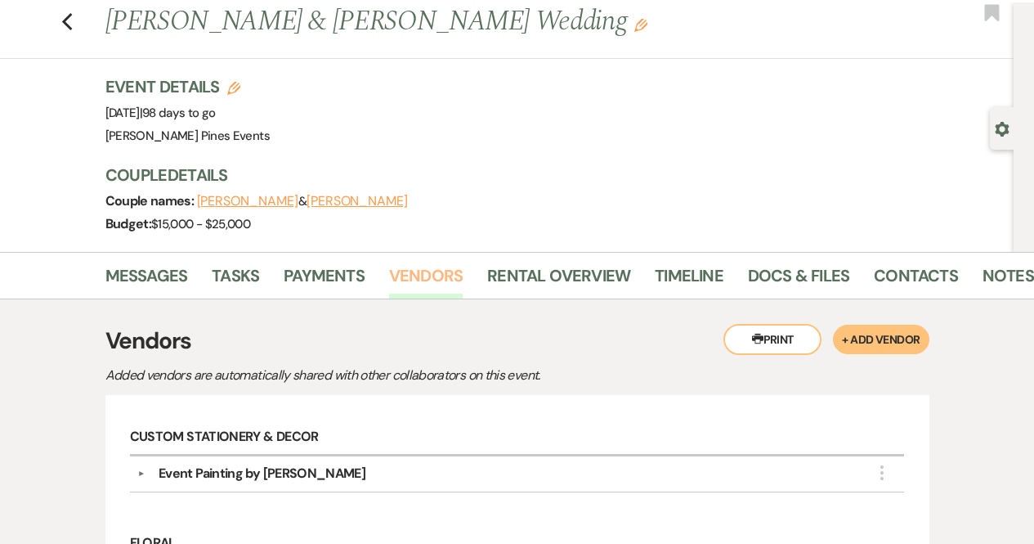
scroll to position [38, 0]
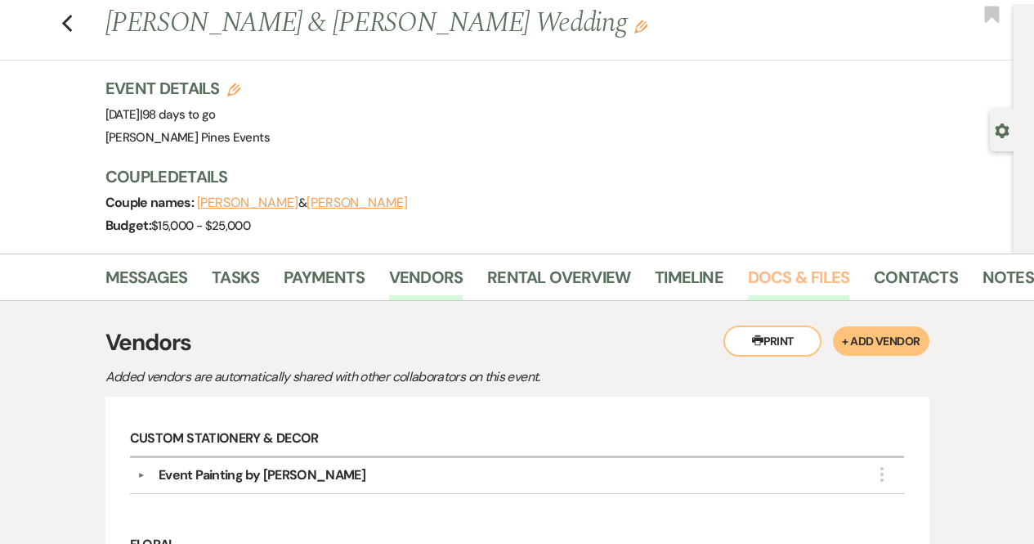
click at [802, 278] on link "Docs & Files" at bounding box center [798, 282] width 101 height 36
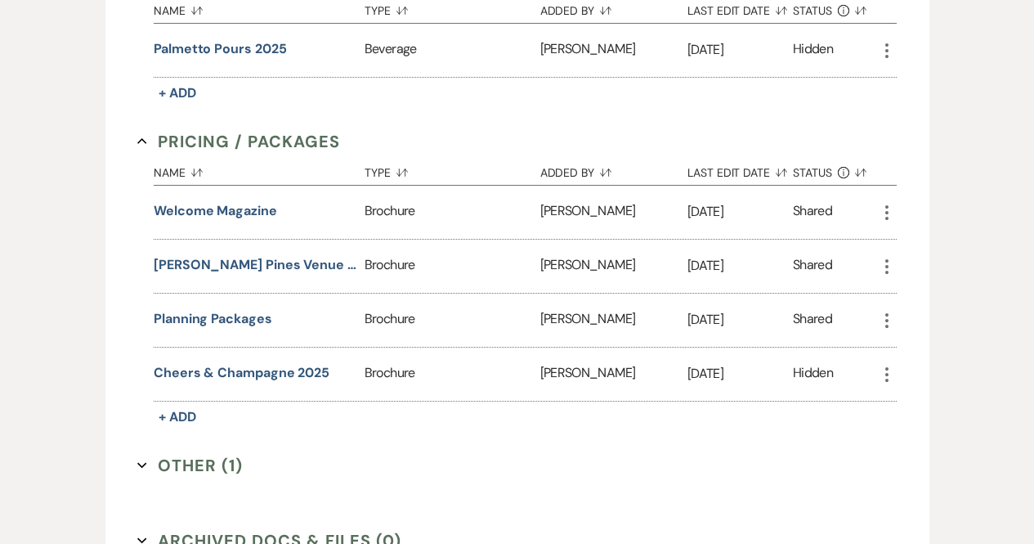
scroll to position [710, 0]
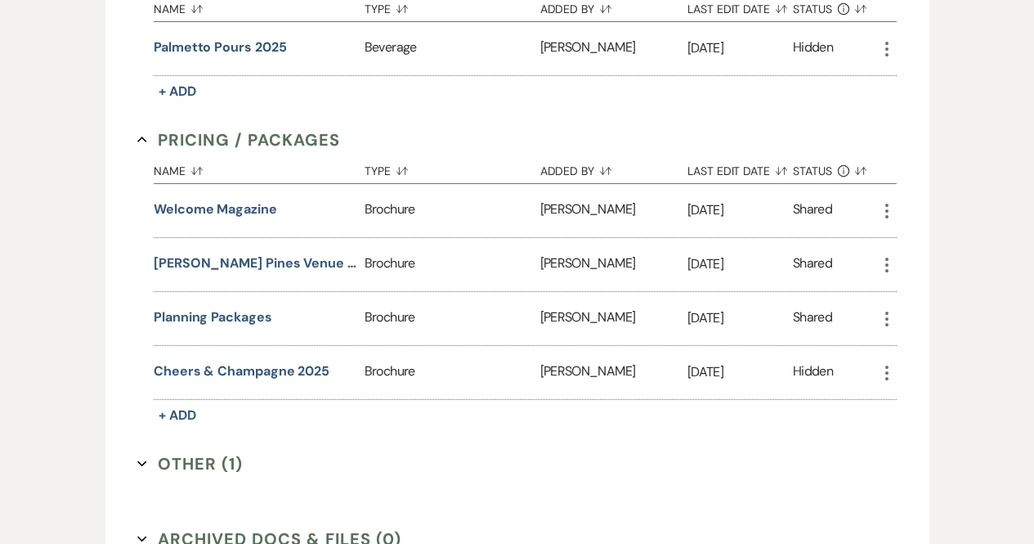
click at [186, 451] on button "Other (1) Expand" at bounding box center [189, 463] width 105 height 25
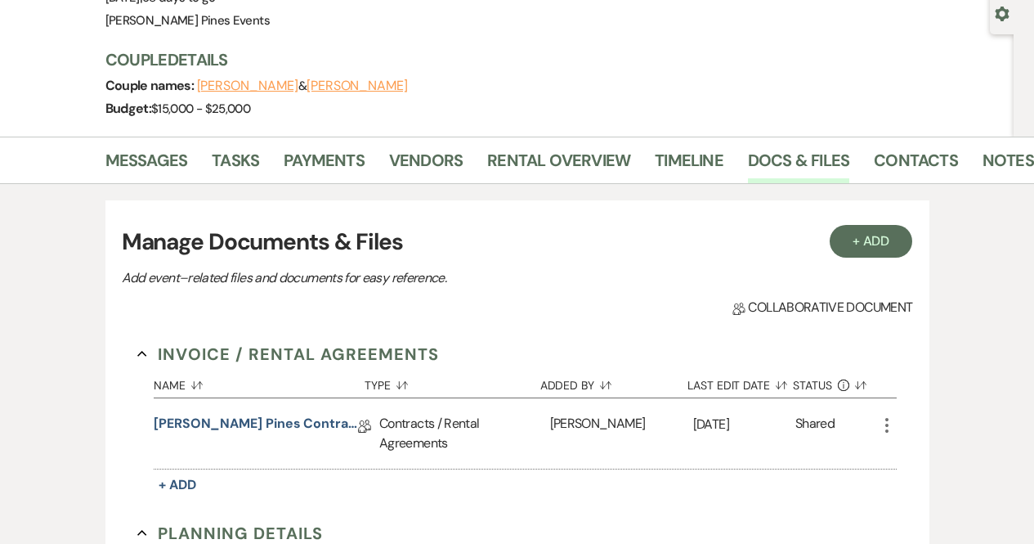
scroll to position [42, 0]
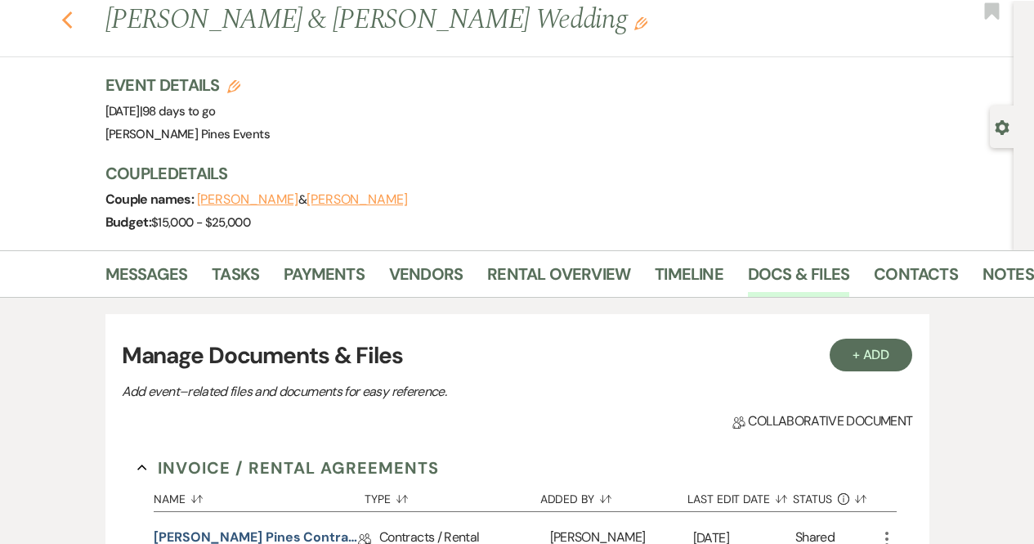
click at [72, 16] on use "button" at bounding box center [66, 20] width 11 height 18
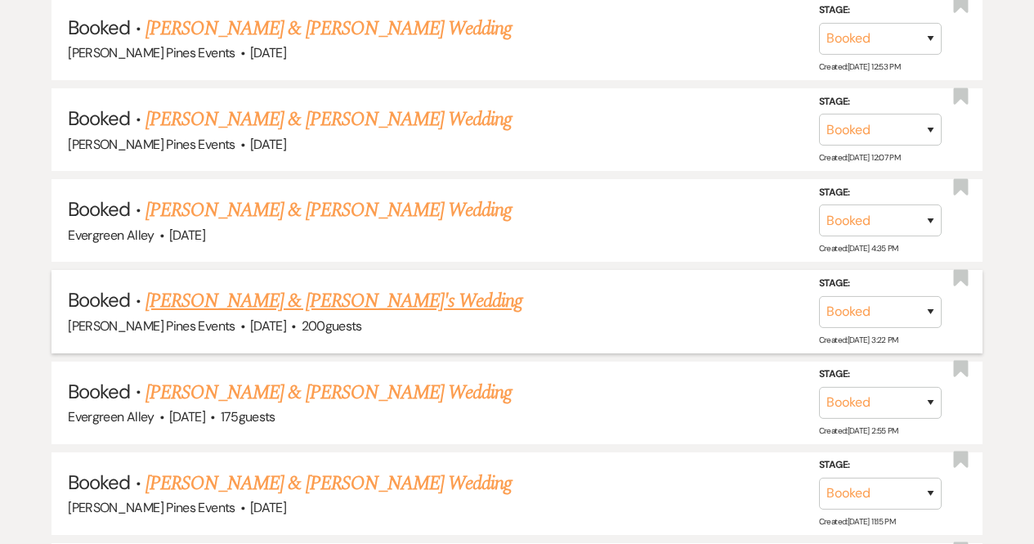
scroll to position [2748, 0]
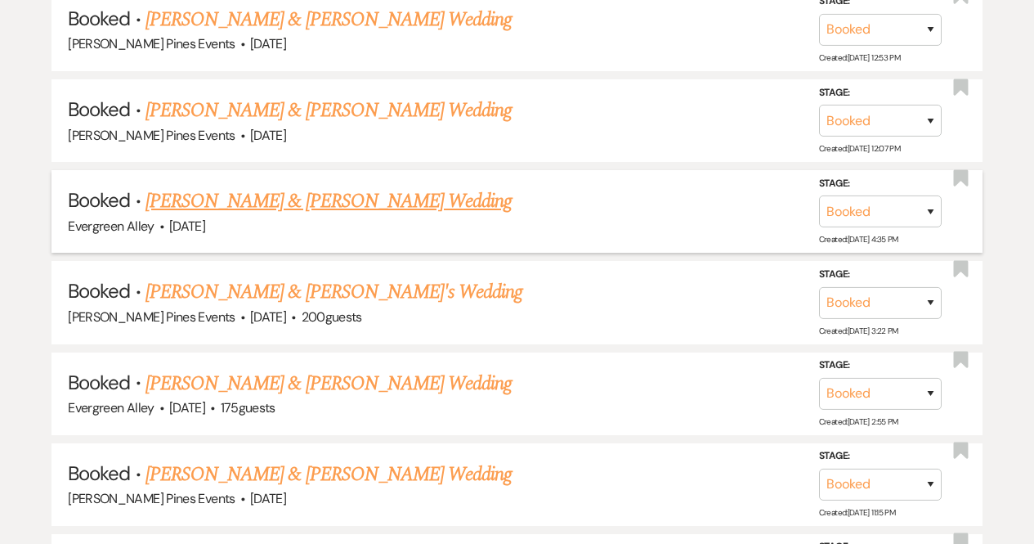
click at [271, 186] on link "[PERSON_NAME] & [PERSON_NAME] Wedding" at bounding box center [329, 200] width 366 height 29
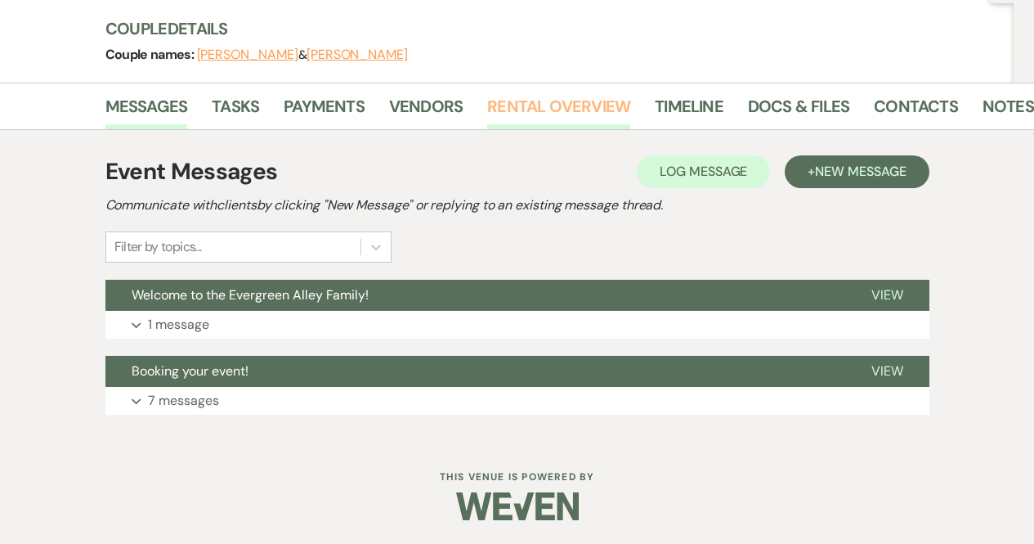
scroll to position [29, 0]
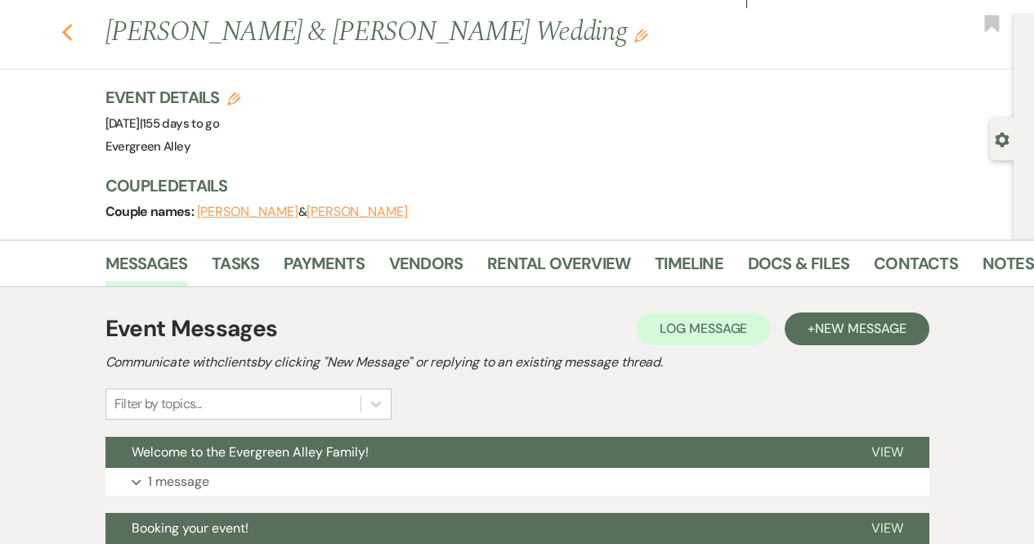
click at [74, 35] on icon "Previous" at bounding box center [67, 33] width 12 height 20
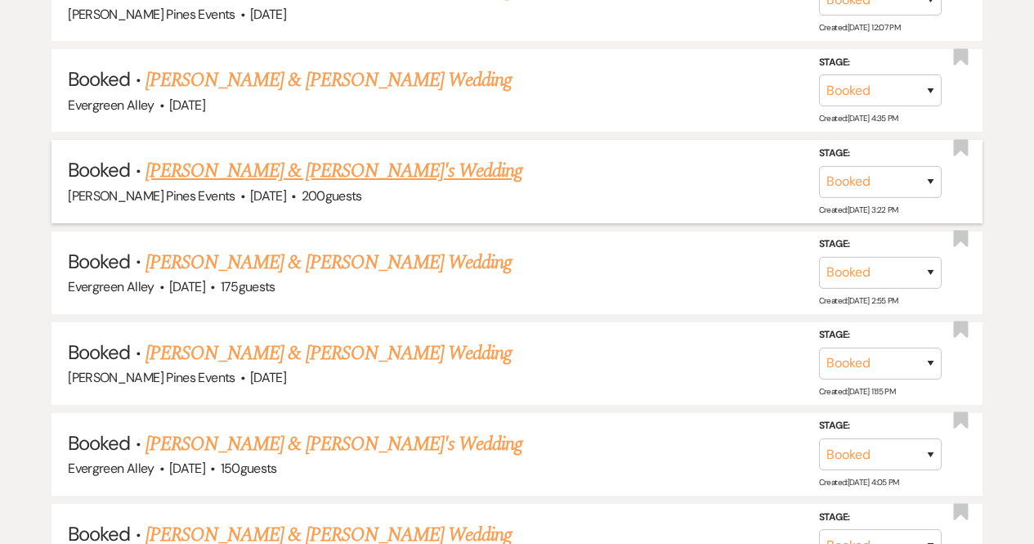
scroll to position [2880, 0]
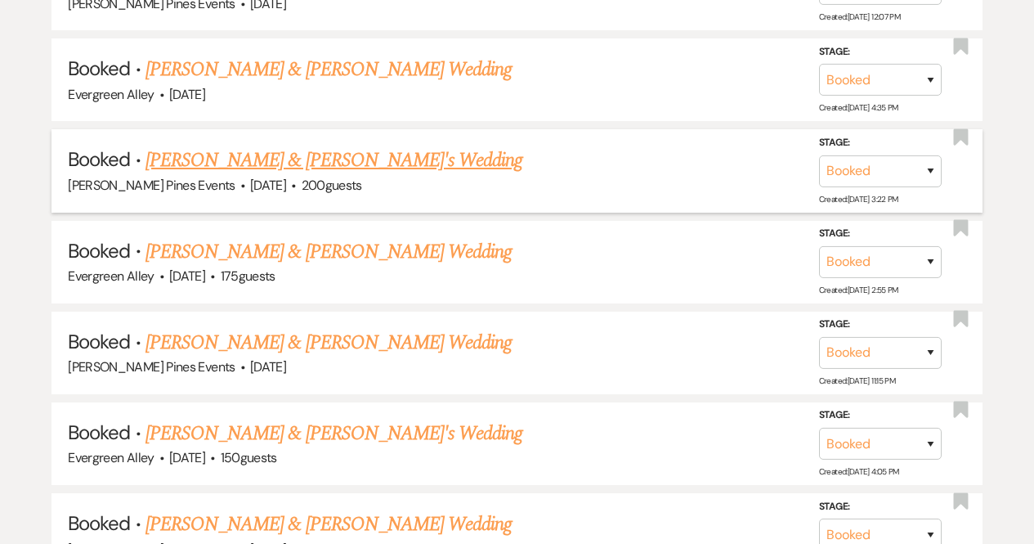
click at [272, 146] on link "[PERSON_NAME] & [PERSON_NAME]'s Wedding" at bounding box center [335, 160] width 378 height 29
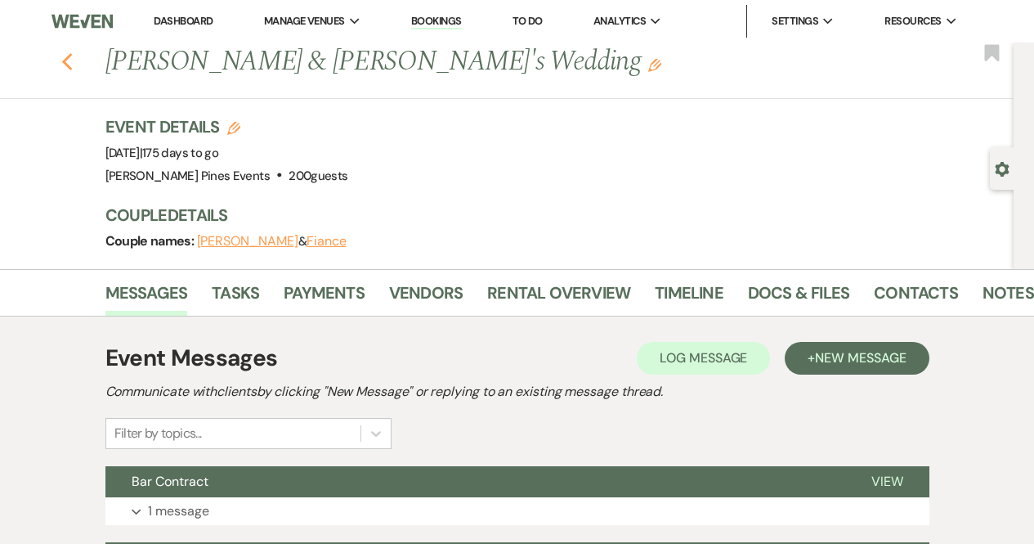
click at [74, 59] on icon "Previous" at bounding box center [67, 62] width 12 height 20
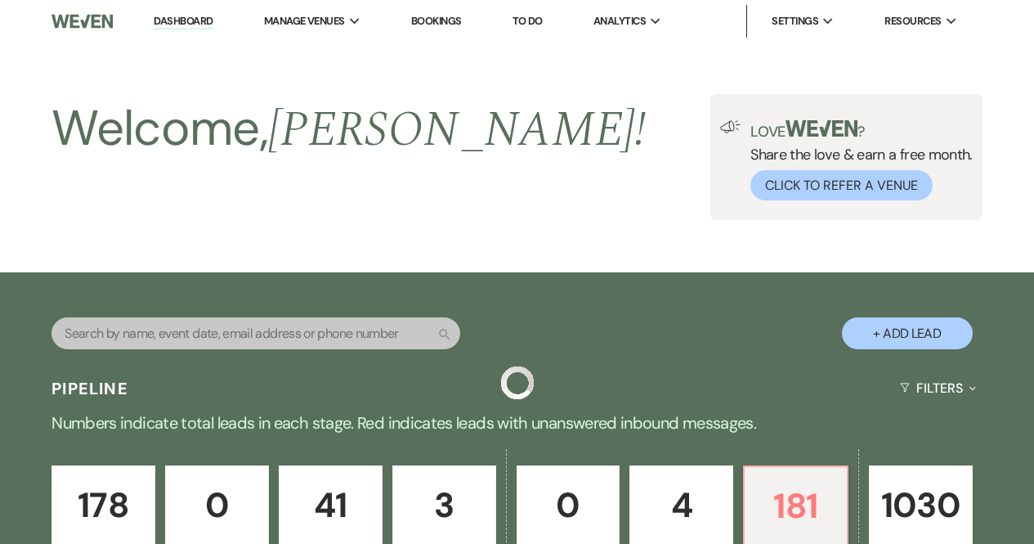
scroll to position [2880, 0]
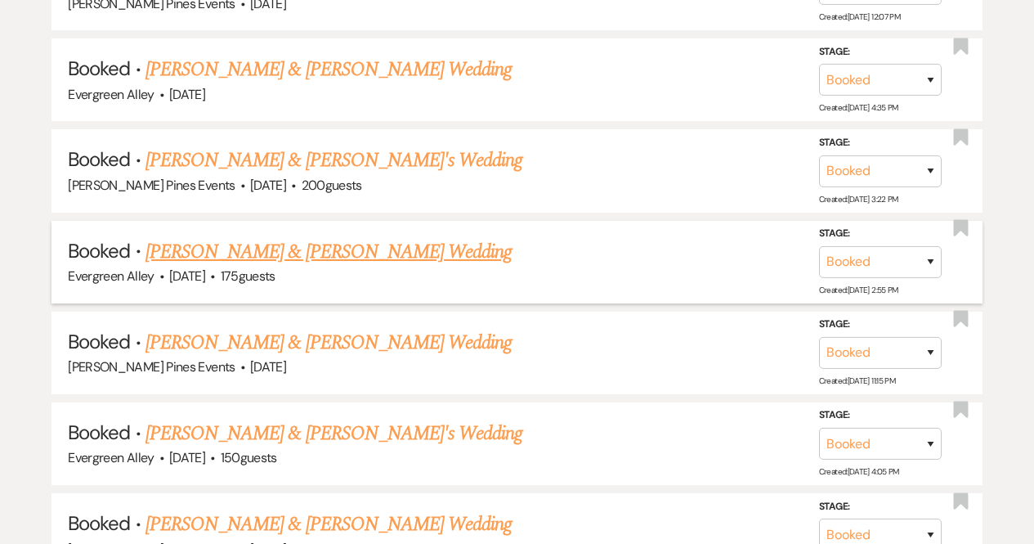
click at [258, 237] on link "[PERSON_NAME] & [PERSON_NAME] Wedding" at bounding box center [329, 251] width 366 height 29
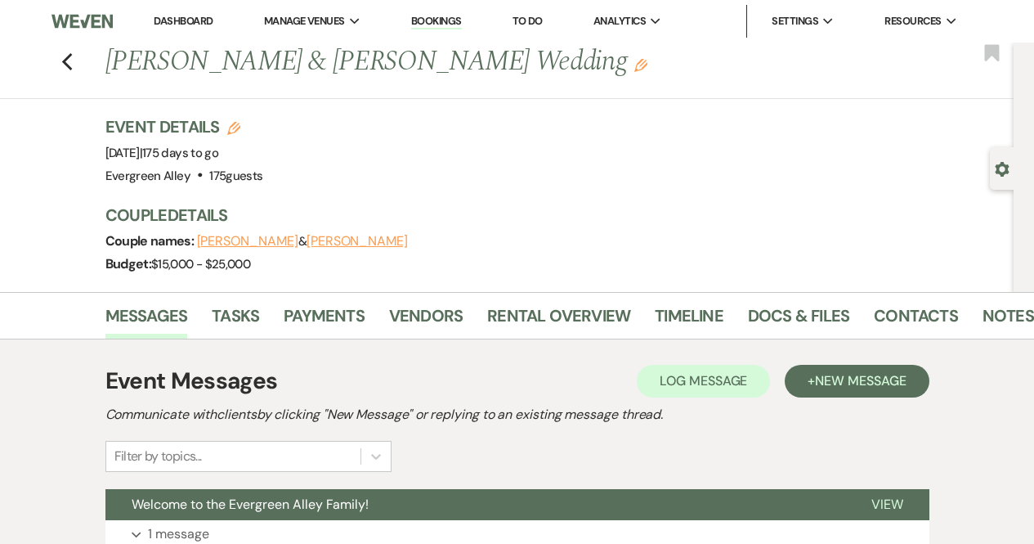
click at [71, 47] on div "Previous [PERSON_NAME] & [PERSON_NAME] Wedding Edit Bookmark" at bounding box center [503, 71] width 1022 height 56
click at [72, 56] on use "button" at bounding box center [66, 62] width 11 height 18
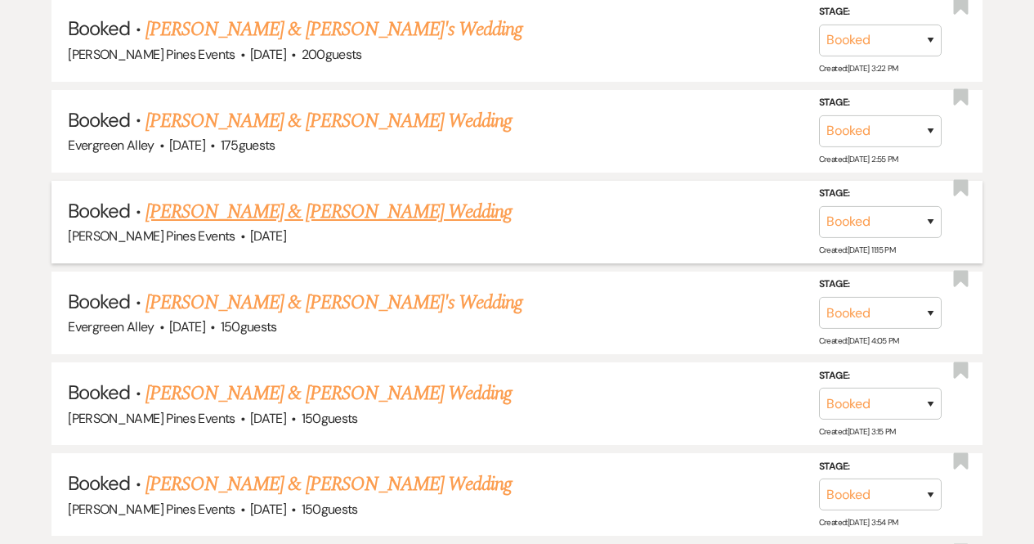
click at [230, 197] on link "[PERSON_NAME] & [PERSON_NAME] Wedding" at bounding box center [329, 211] width 366 height 29
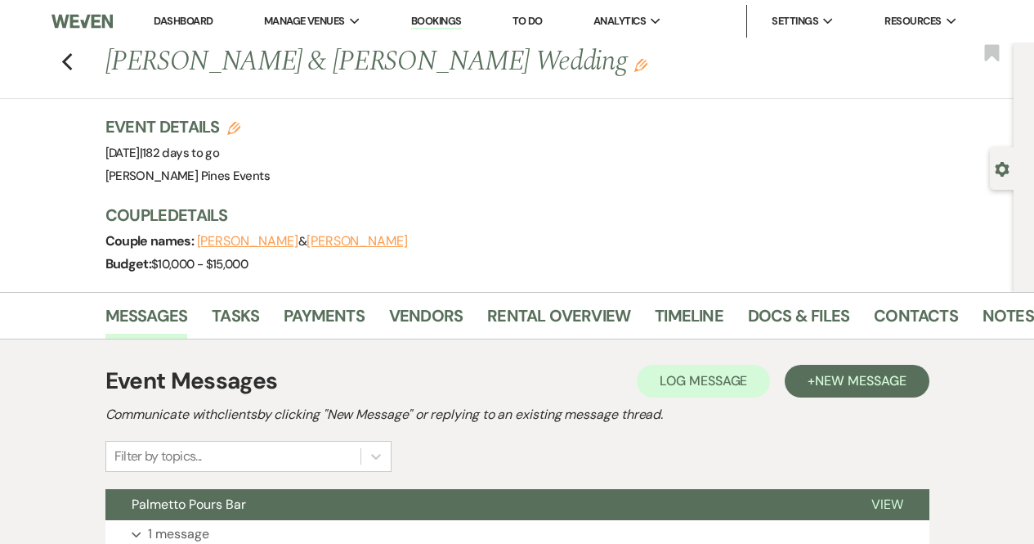
click at [65, 63] on div "Previous [PERSON_NAME] & [PERSON_NAME] Wedding Edit Bookmark" at bounding box center [503, 71] width 1022 height 56
click at [66, 63] on div "Previous [PERSON_NAME] & [PERSON_NAME] Wedding Edit Bookmark" at bounding box center [503, 71] width 1022 height 56
click at [69, 60] on icon "Previous" at bounding box center [67, 62] width 12 height 20
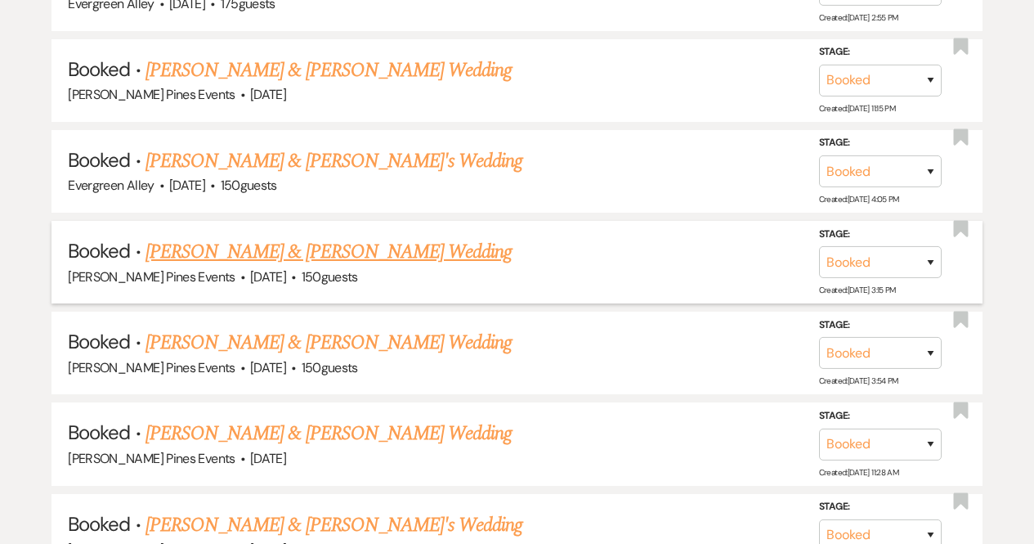
click at [260, 237] on link "[PERSON_NAME] & [PERSON_NAME] Wedding" at bounding box center [329, 251] width 366 height 29
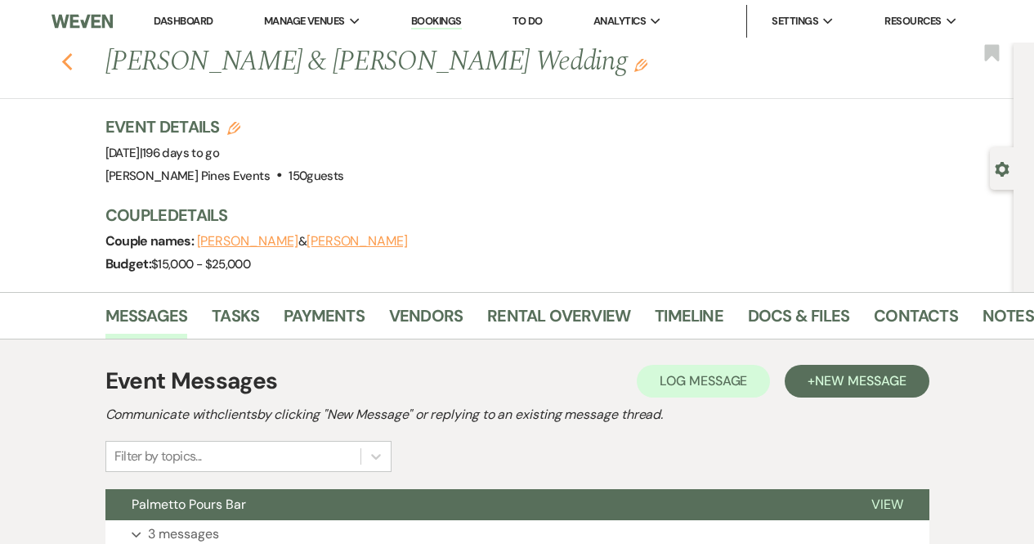
click at [72, 59] on use "button" at bounding box center [66, 62] width 11 height 18
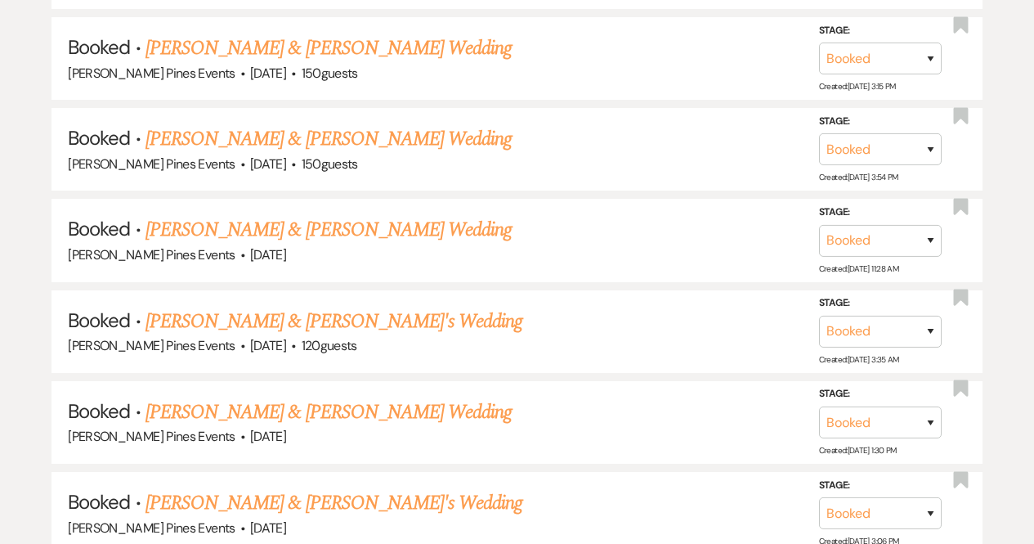
scroll to position [3356, 0]
click at [371, 123] on link "[PERSON_NAME] & [PERSON_NAME] Wedding" at bounding box center [329, 137] width 366 height 29
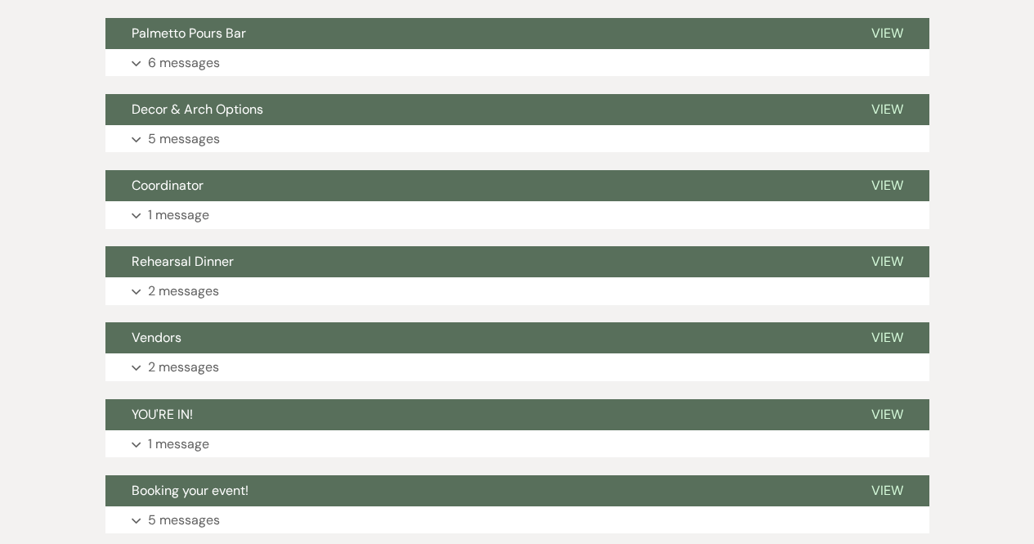
scroll to position [626, 0]
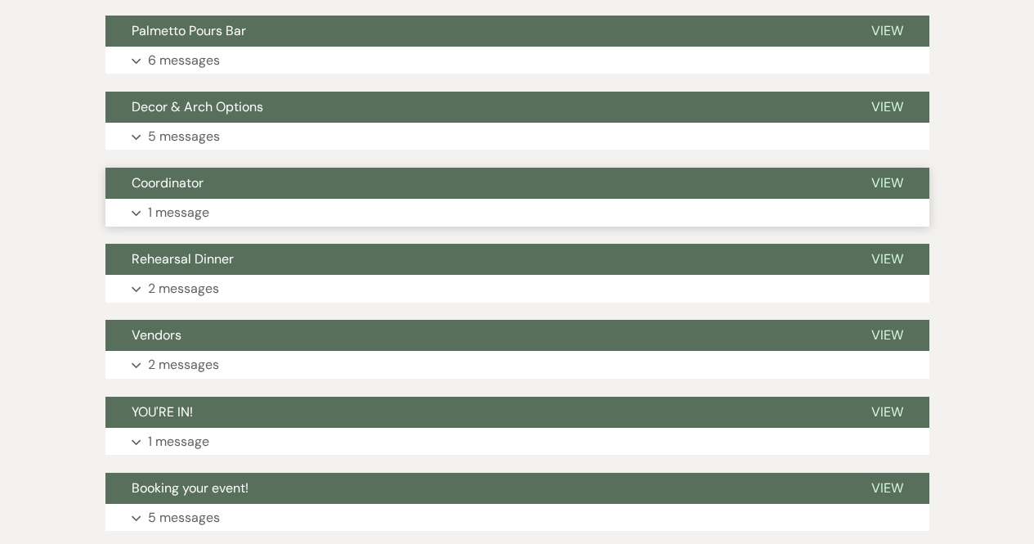
click at [234, 197] on button "Coordinator" at bounding box center [475, 183] width 740 height 31
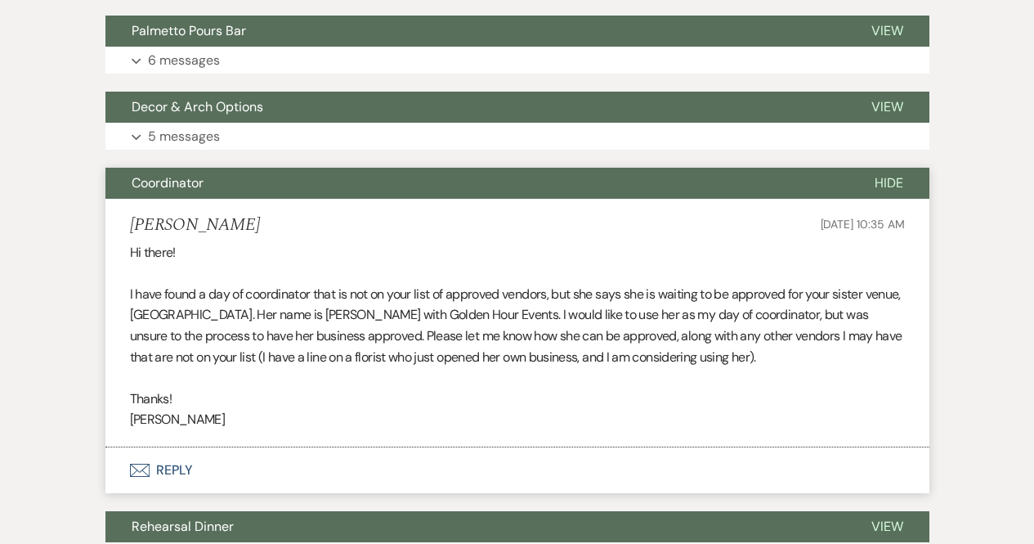
scroll to position [0, 0]
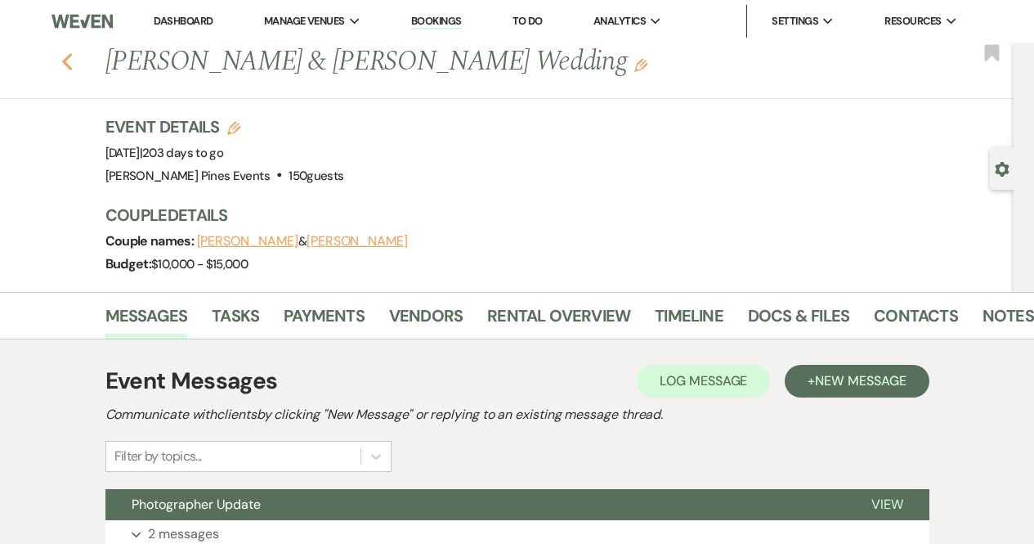
click at [72, 56] on use "button" at bounding box center [66, 62] width 11 height 18
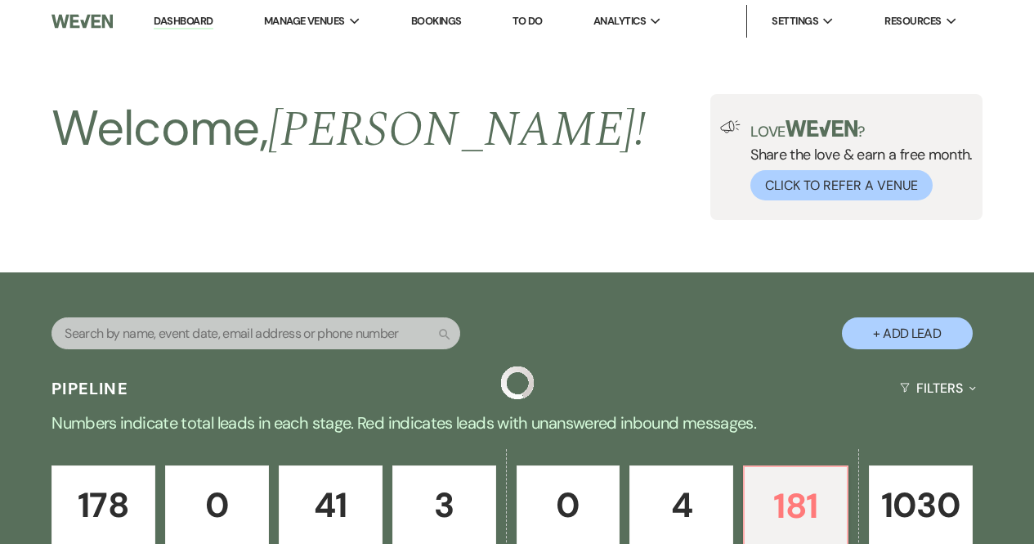
scroll to position [3356, 0]
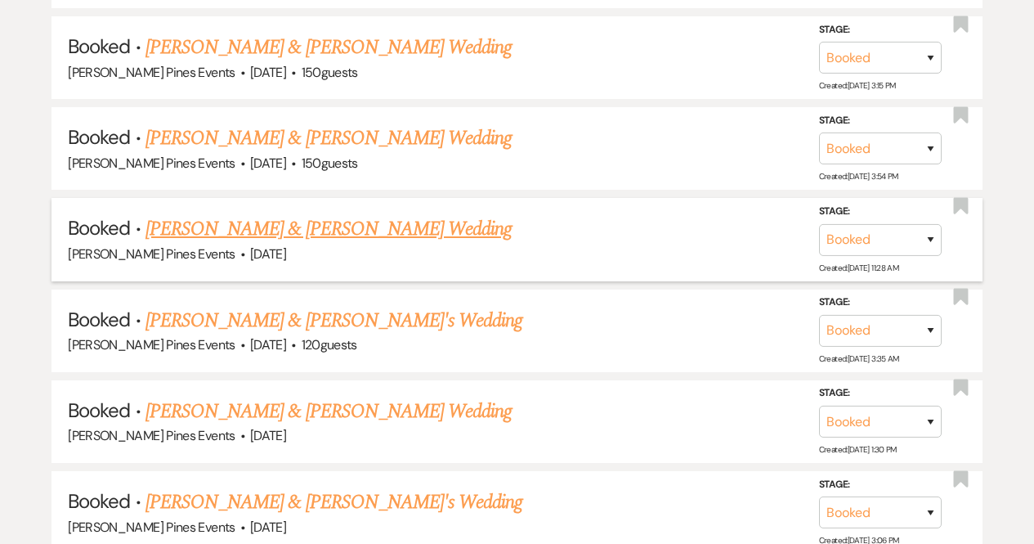
click at [294, 214] on link "[PERSON_NAME] & [PERSON_NAME] Wedding" at bounding box center [329, 228] width 366 height 29
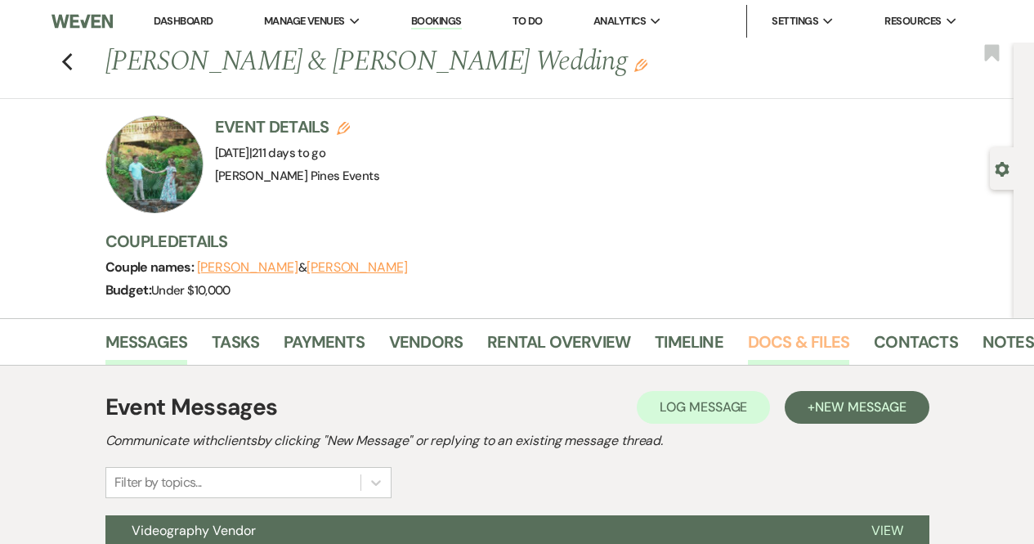
click at [821, 338] on link "Docs & Files" at bounding box center [798, 347] width 101 height 36
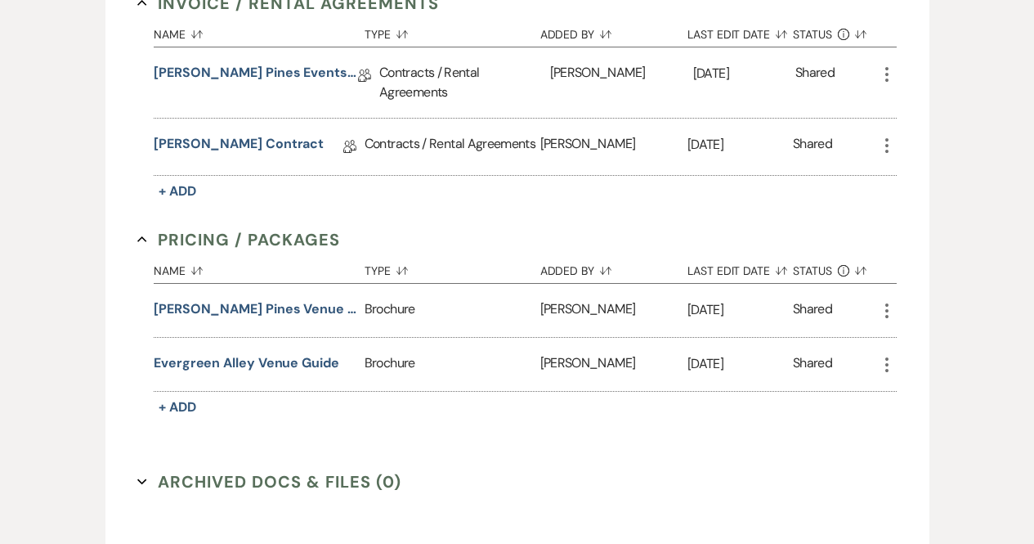
scroll to position [556, 0]
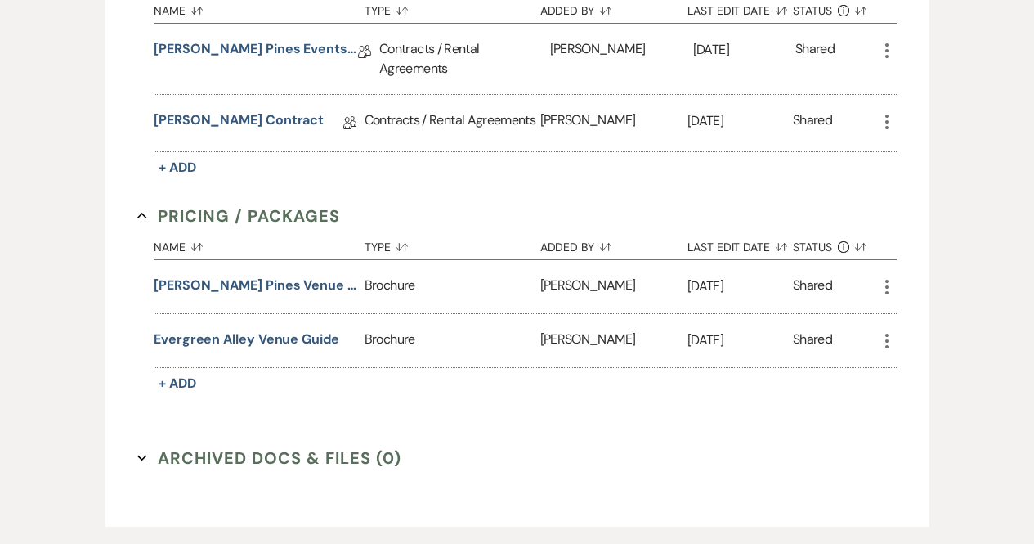
click at [228, 354] on div "Name Sort Default Type Sort Default Added By Sort Default Last Edit Date Sort D…" at bounding box center [525, 311] width 743 height 167
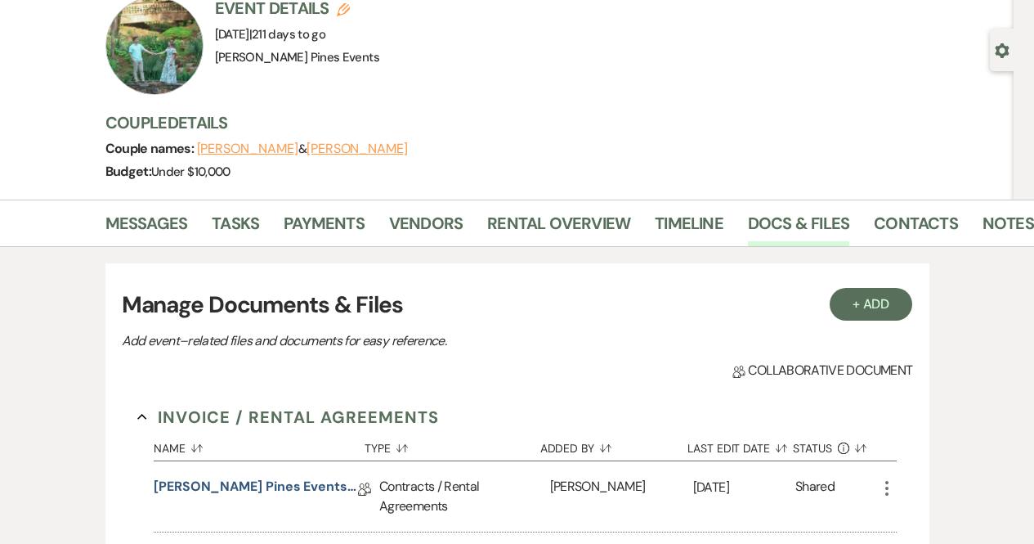
scroll to position [0, 0]
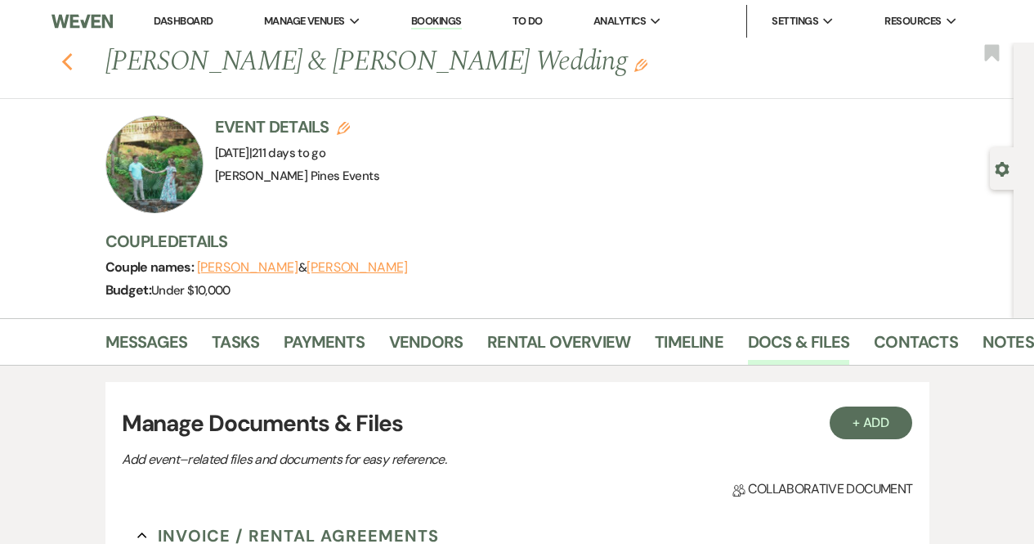
click at [71, 65] on use "button" at bounding box center [66, 62] width 11 height 18
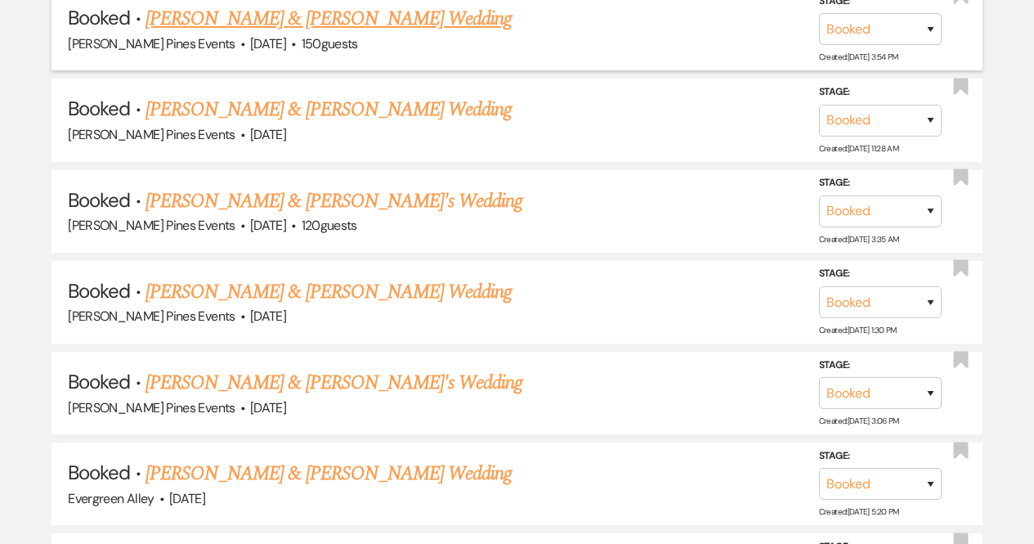
scroll to position [3477, 0]
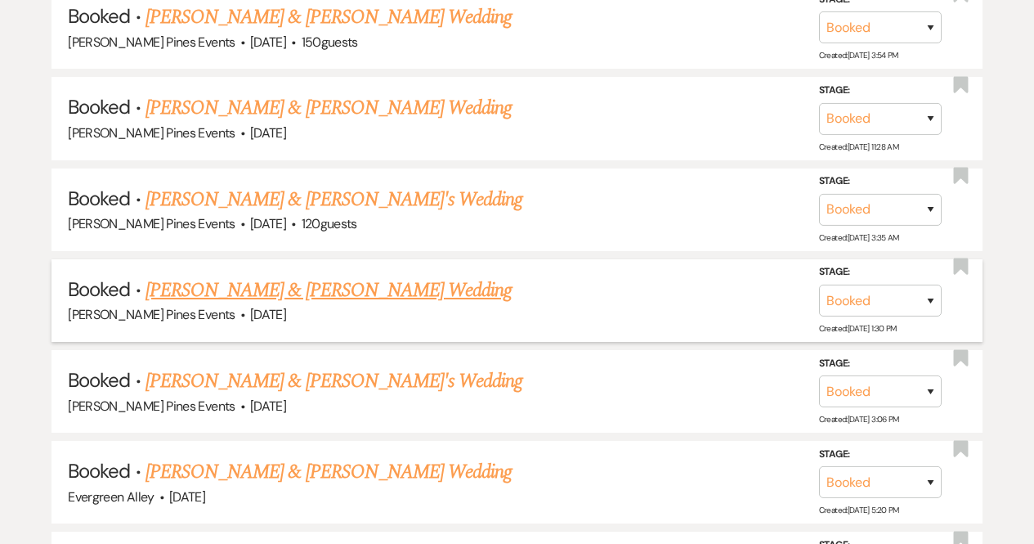
click at [283, 275] on link "[PERSON_NAME] & [PERSON_NAME] Wedding" at bounding box center [329, 289] width 366 height 29
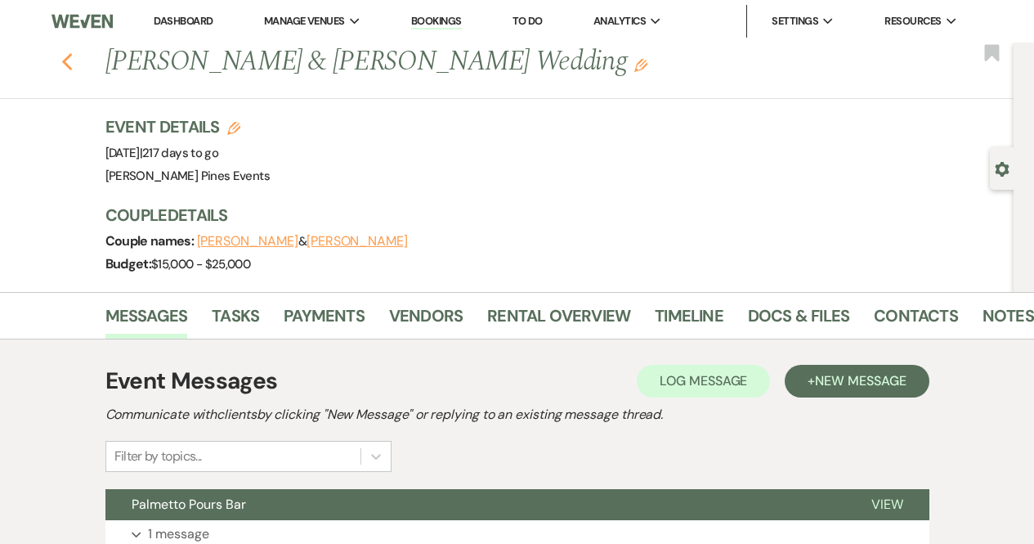
click at [72, 67] on icon "Previous" at bounding box center [67, 62] width 12 height 20
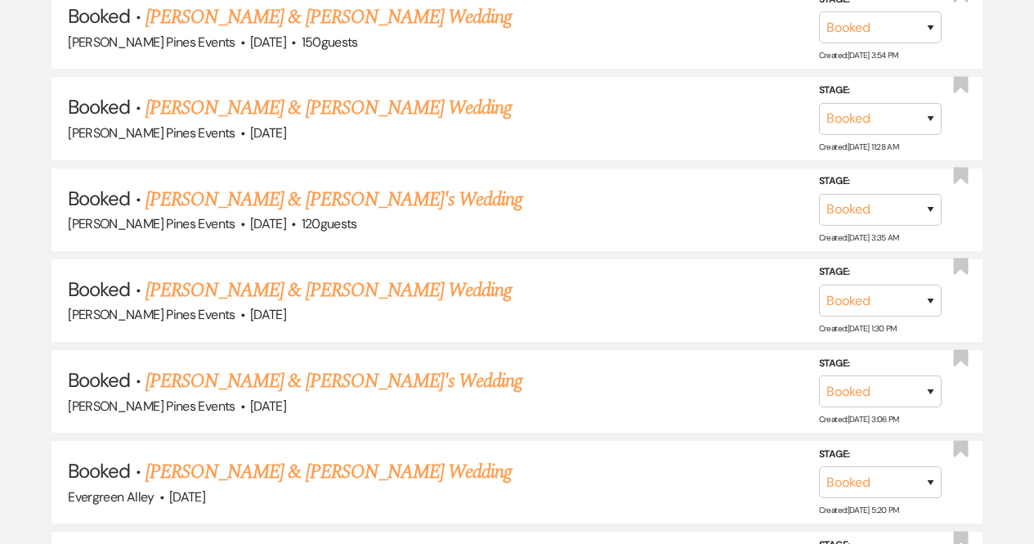
scroll to position [3565, 0]
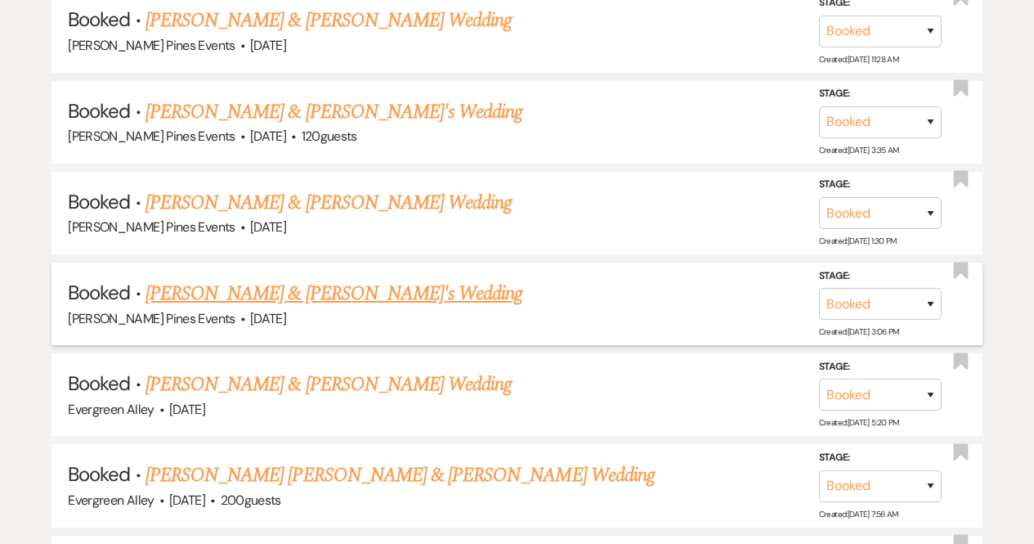
click at [269, 279] on link "[PERSON_NAME] & [PERSON_NAME]'s Wedding" at bounding box center [335, 293] width 378 height 29
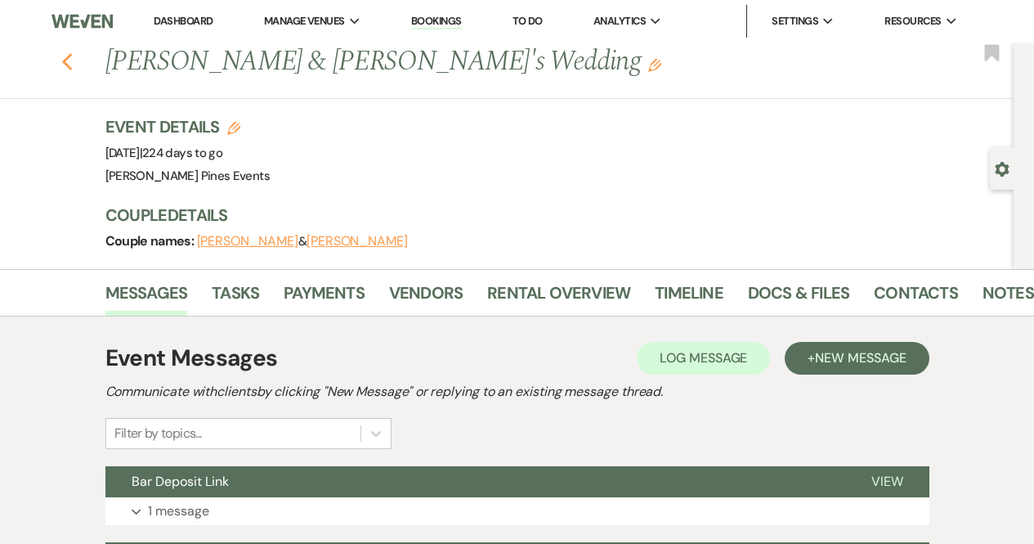
click at [72, 61] on icon "Previous" at bounding box center [67, 62] width 12 height 20
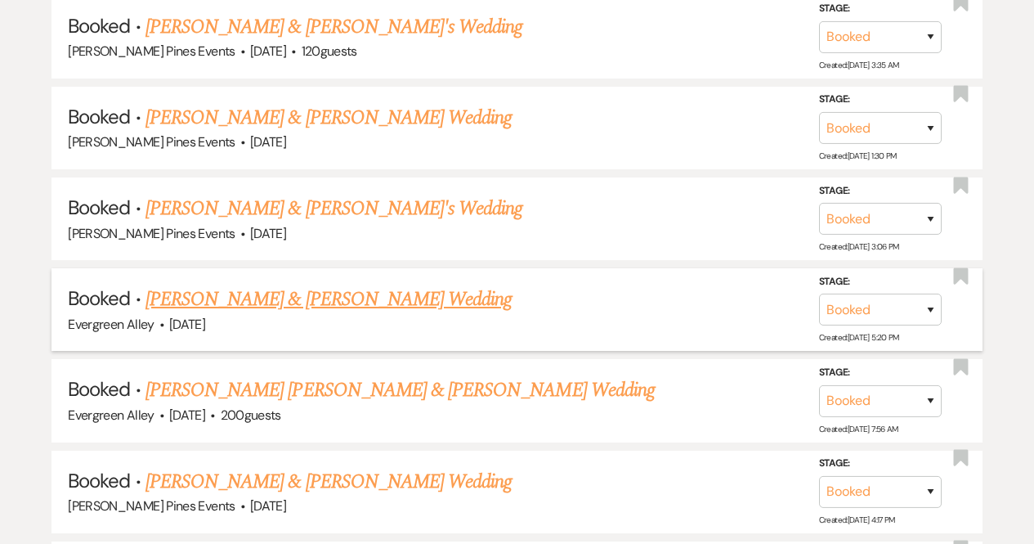
scroll to position [3652, 0]
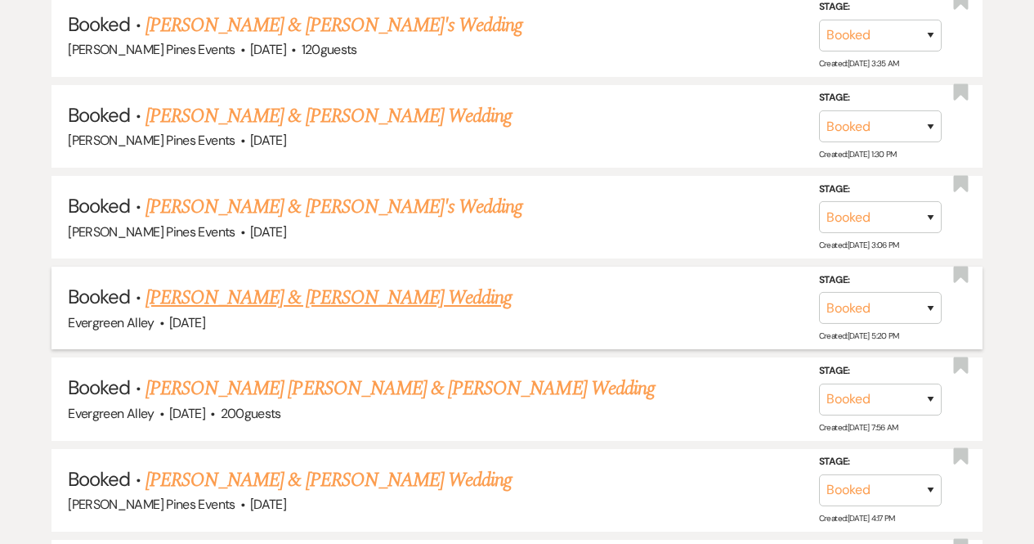
click at [274, 283] on link "[PERSON_NAME] & [PERSON_NAME] Wedding" at bounding box center [329, 297] width 366 height 29
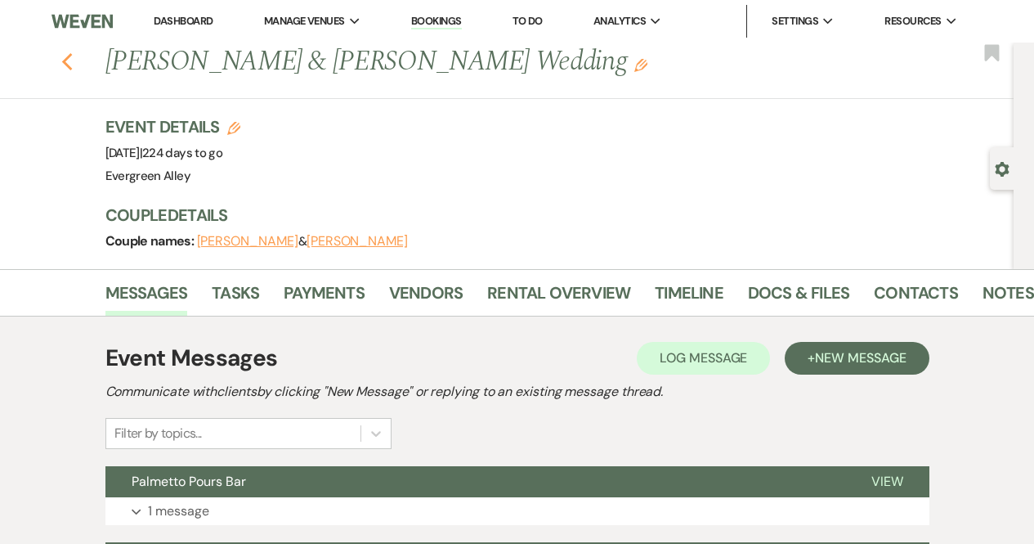
click at [72, 51] on button "Previous" at bounding box center [67, 60] width 12 height 23
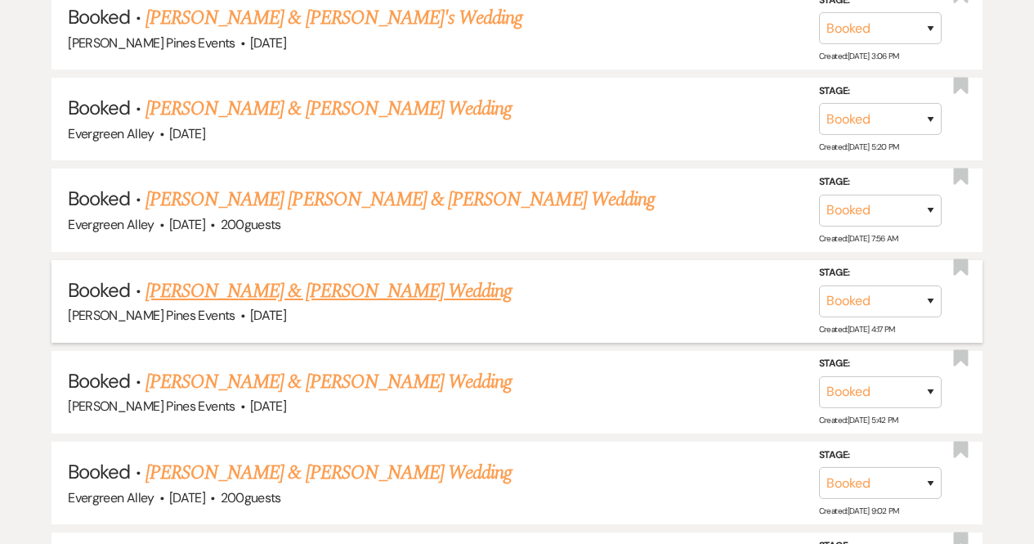
scroll to position [3841, 0]
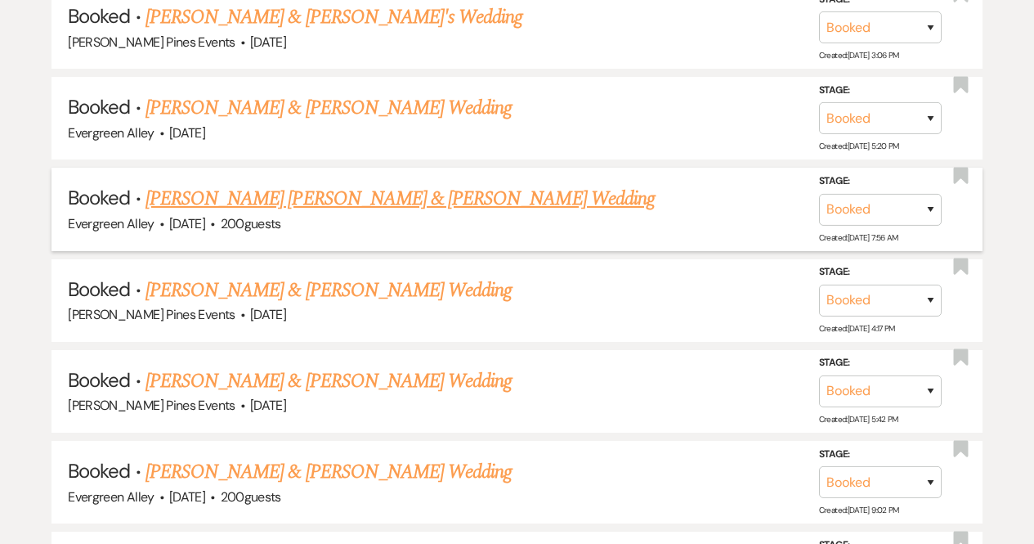
click at [350, 184] on link "[PERSON_NAME] [PERSON_NAME] & [PERSON_NAME] Wedding" at bounding box center [400, 198] width 509 height 29
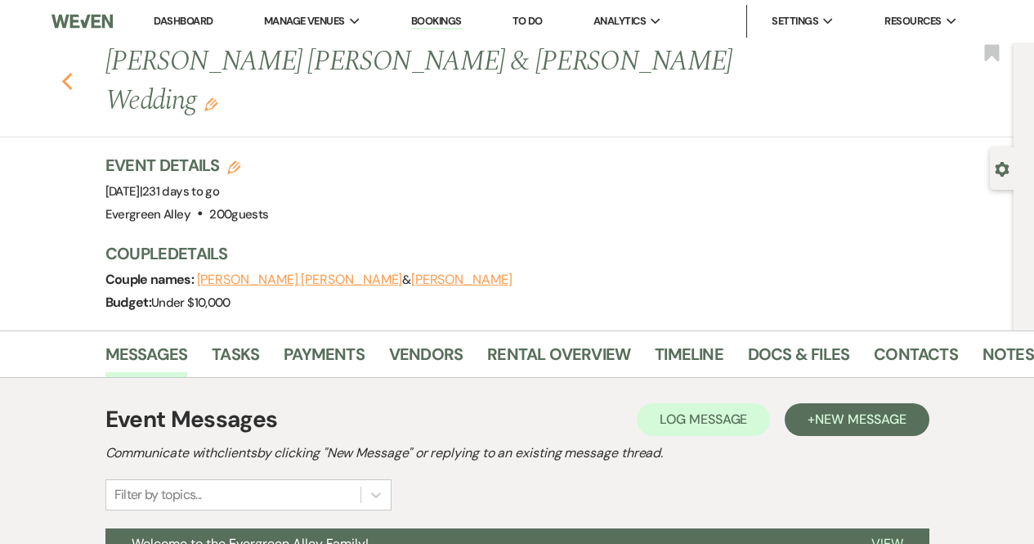
click at [72, 73] on use "button" at bounding box center [66, 82] width 11 height 18
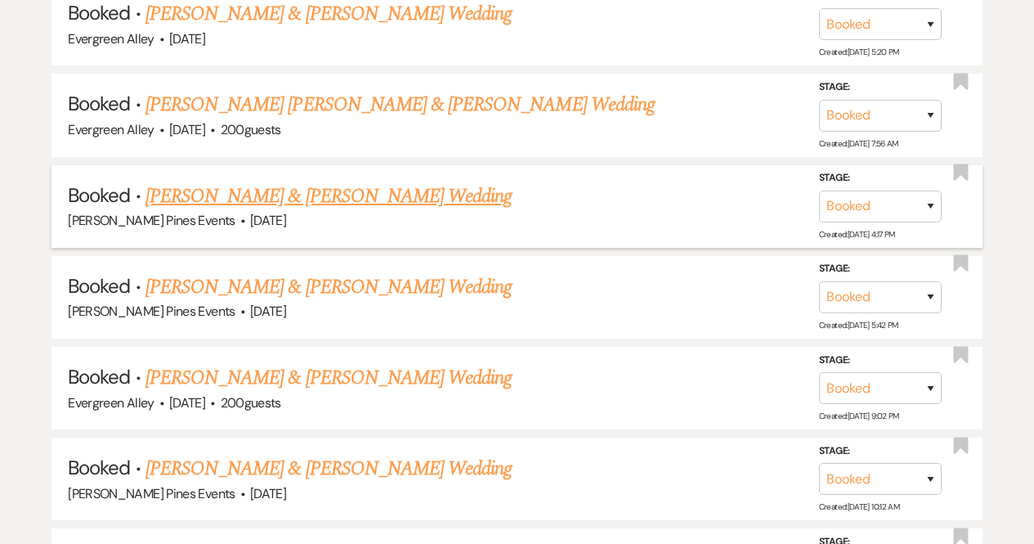
click at [292, 181] on link "[PERSON_NAME] & [PERSON_NAME] Wedding" at bounding box center [329, 195] width 366 height 29
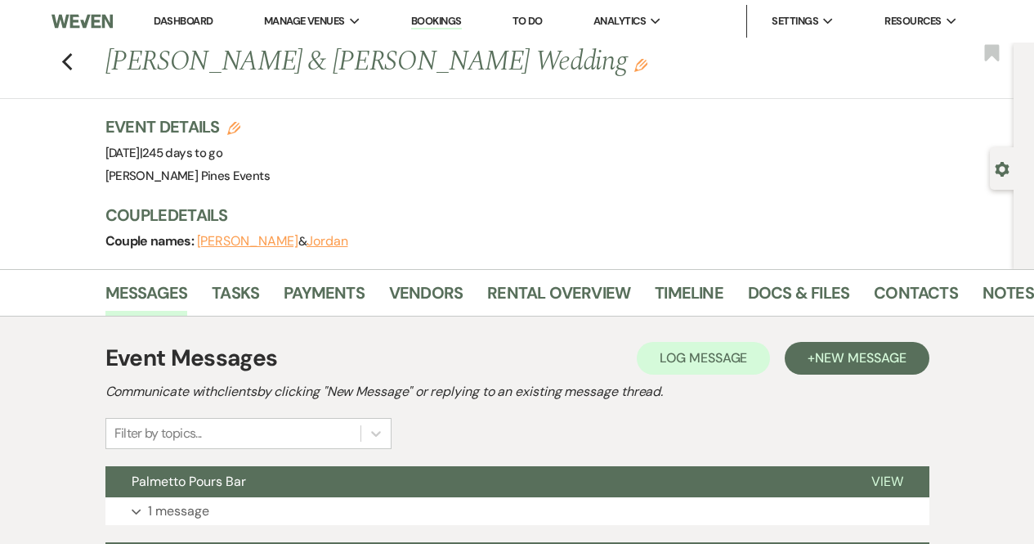
click at [65, 60] on div "Previous [PERSON_NAME] & [PERSON_NAME] Wedding Edit Bookmark" at bounding box center [503, 71] width 1022 height 56
click at [74, 62] on icon "Previous" at bounding box center [67, 62] width 12 height 20
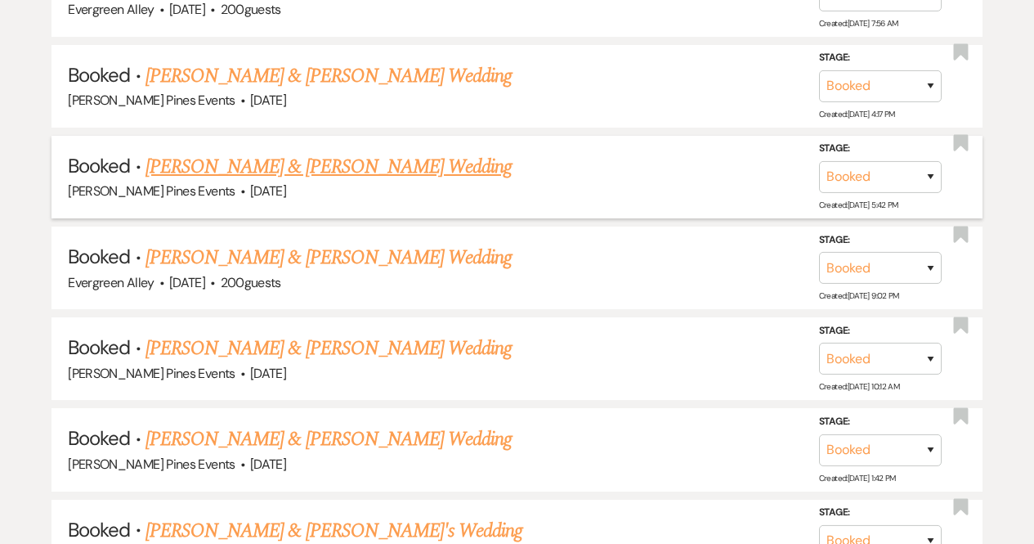
click at [252, 152] on link "[PERSON_NAME] & [PERSON_NAME] Wedding" at bounding box center [329, 166] width 366 height 29
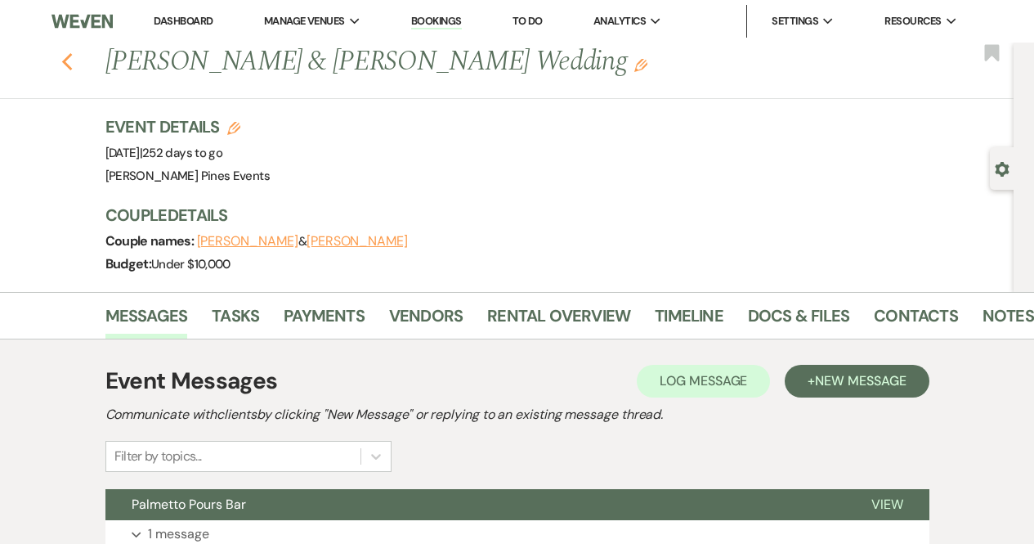
click at [72, 51] on button "Previous" at bounding box center [67, 60] width 12 height 23
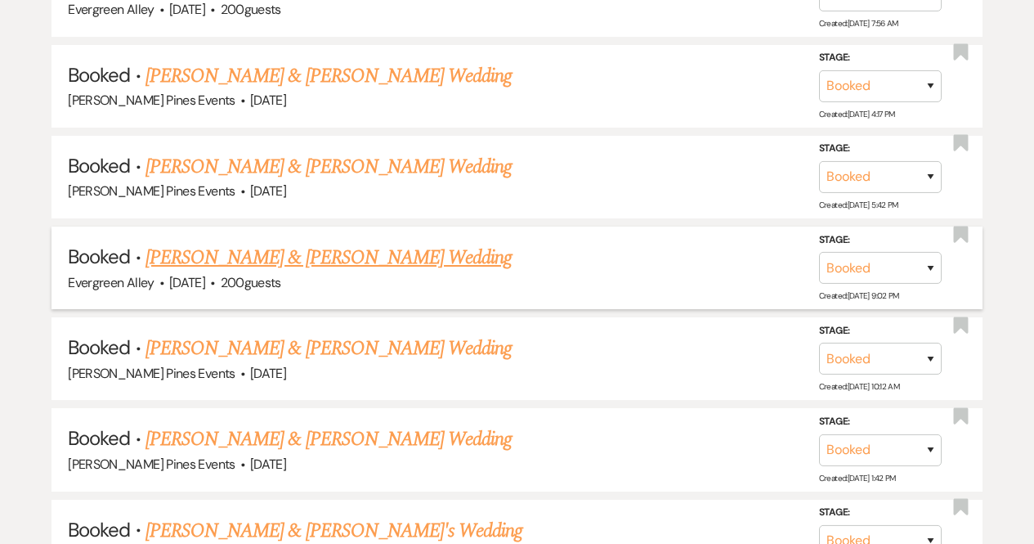
click at [215, 284] on span "·" at bounding box center [212, 284] width 5 height 0
click at [250, 243] on link "[PERSON_NAME] & [PERSON_NAME] Wedding" at bounding box center [329, 257] width 366 height 29
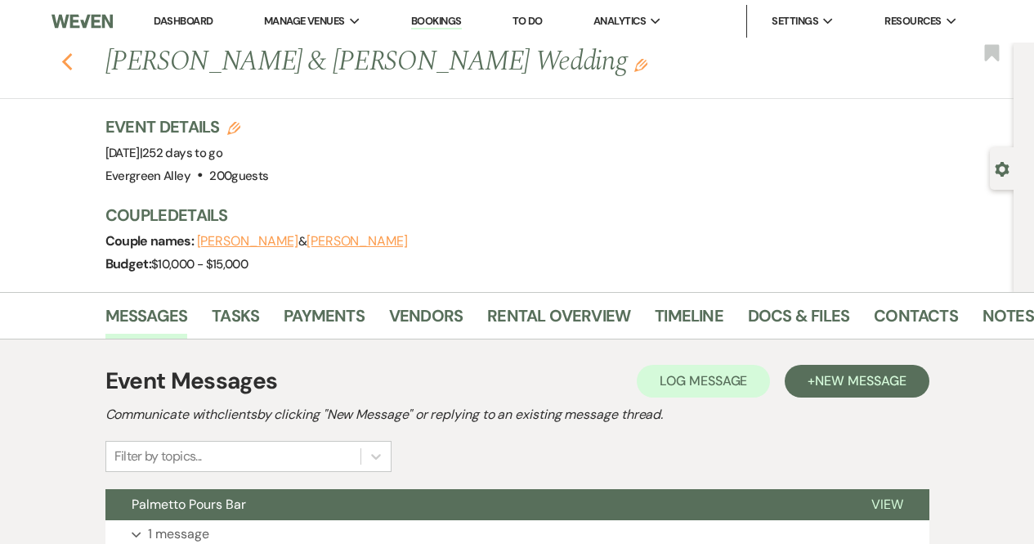
click at [74, 67] on icon "Previous" at bounding box center [67, 62] width 12 height 20
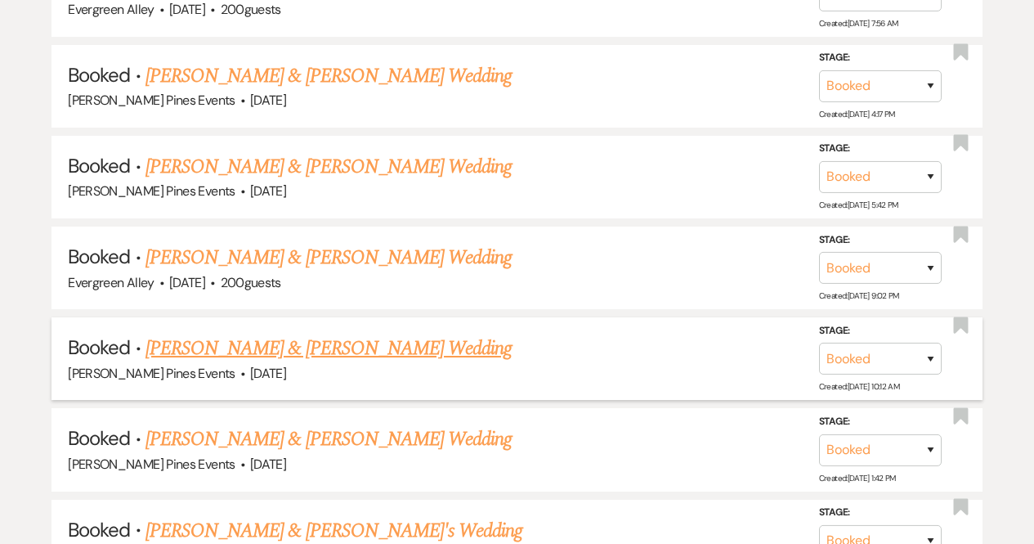
click at [222, 334] on link "[PERSON_NAME] & [PERSON_NAME] Wedding" at bounding box center [329, 348] width 366 height 29
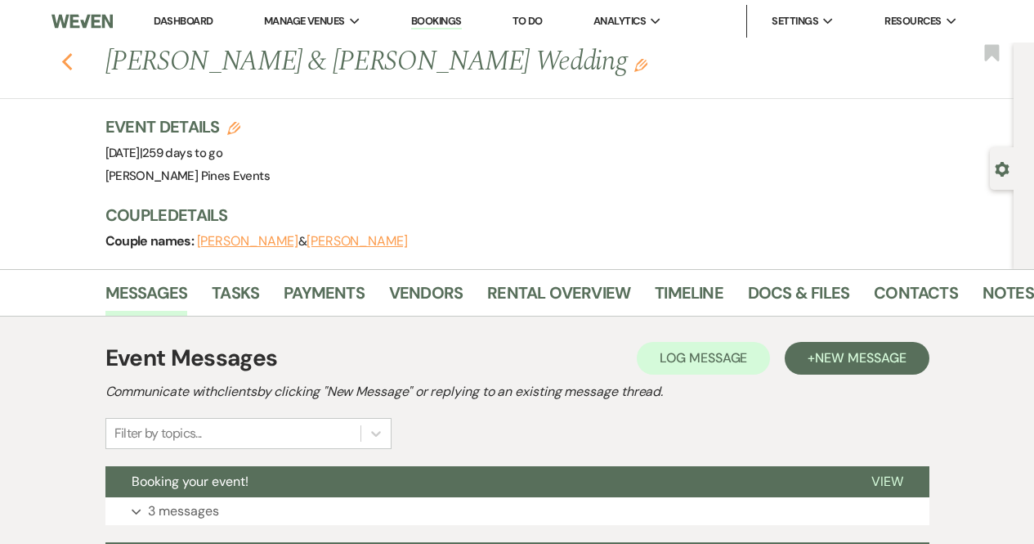
click at [73, 61] on icon "Previous" at bounding box center [67, 62] width 12 height 20
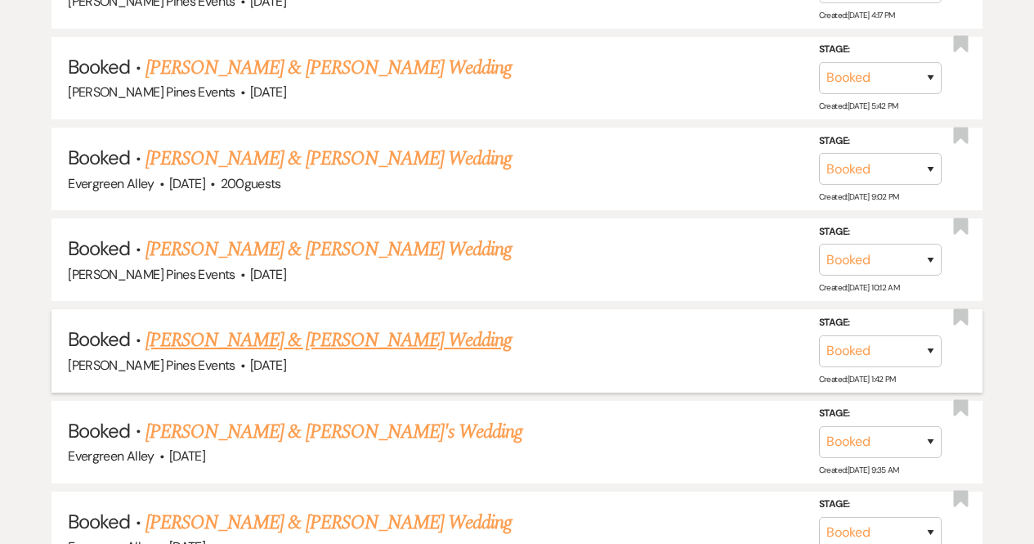
click at [234, 325] on link "[PERSON_NAME] & [PERSON_NAME] Wedding" at bounding box center [329, 339] width 366 height 29
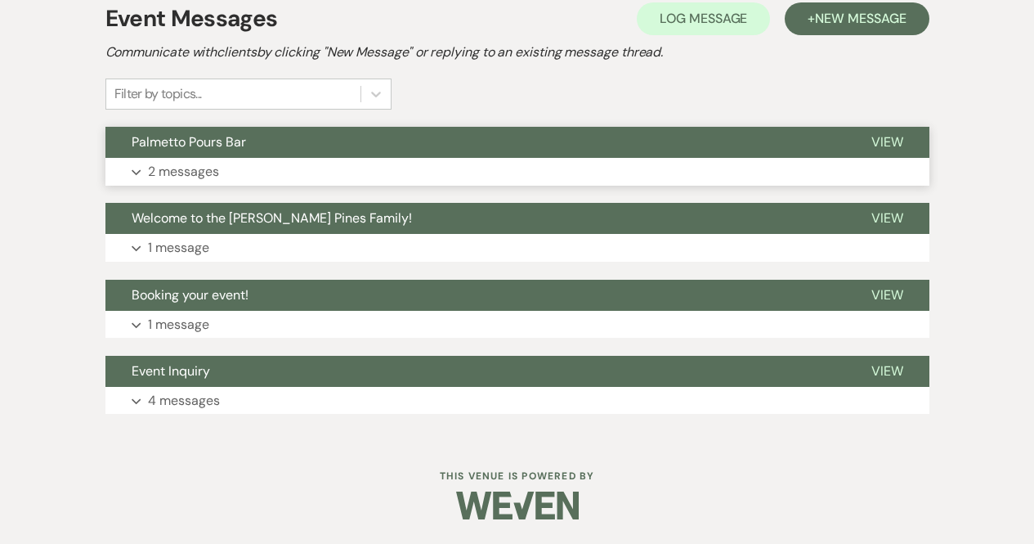
click at [214, 178] on p "2 messages" at bounding box center [183, 171] width 71 height 21
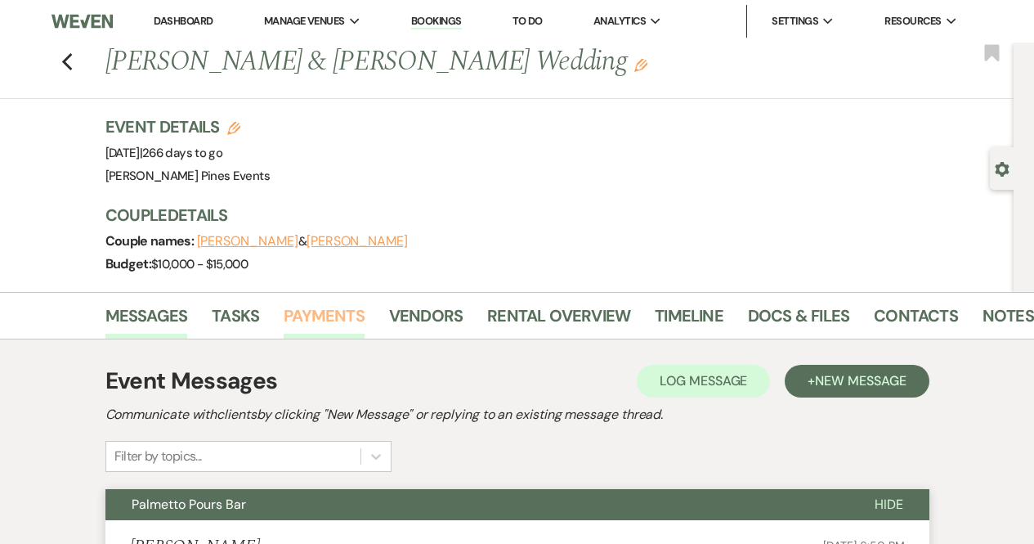
click at [326, 319] on link "Payments" at bounding box center [324, 320] width 81 height 36
